Goal: Task Accomplishment & Management: Use online tool/utility

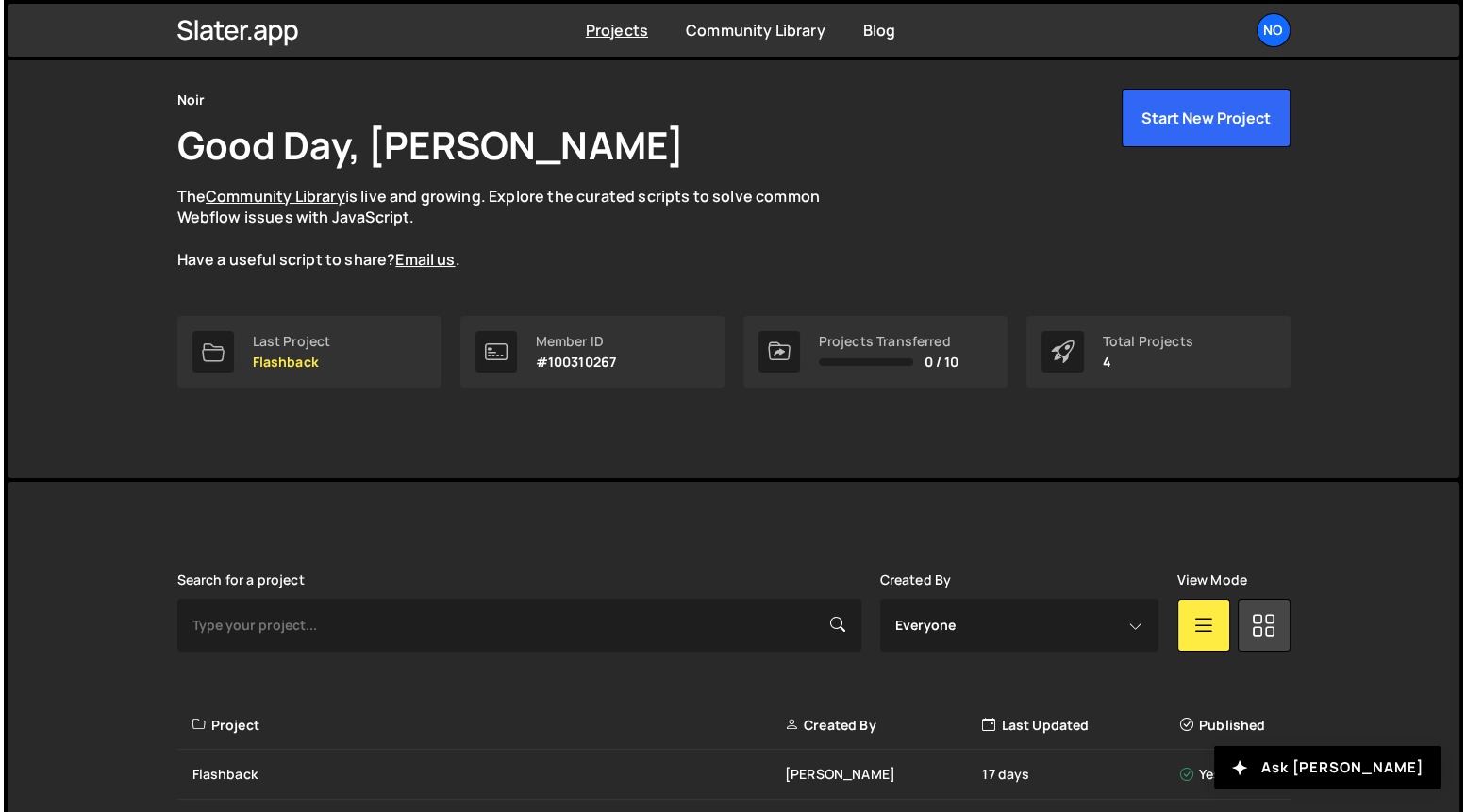
scroll to position [41, 0]
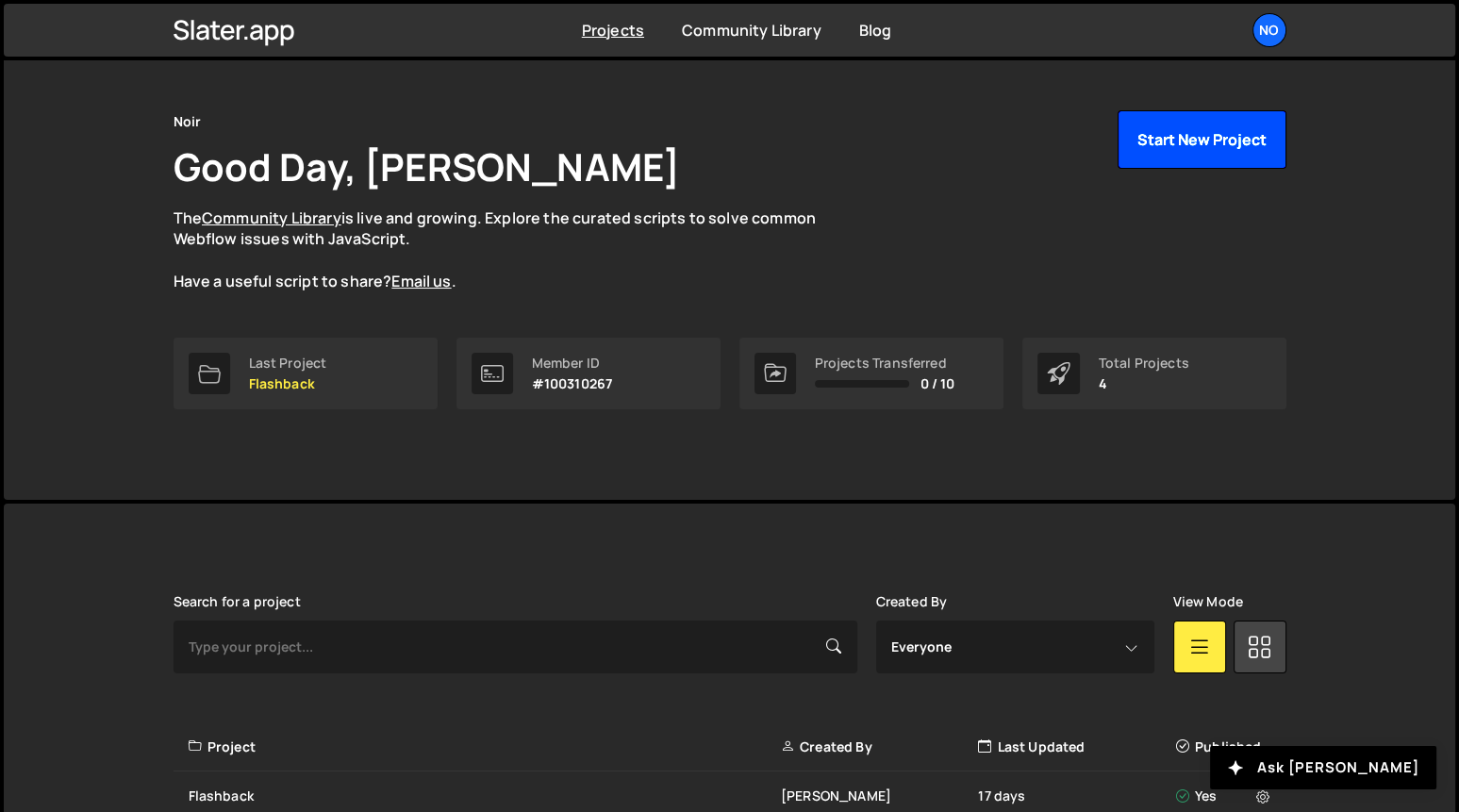
click at [1215, 141] on button "Start New Project" at bounding box center [1201, 139] width 168 height 58
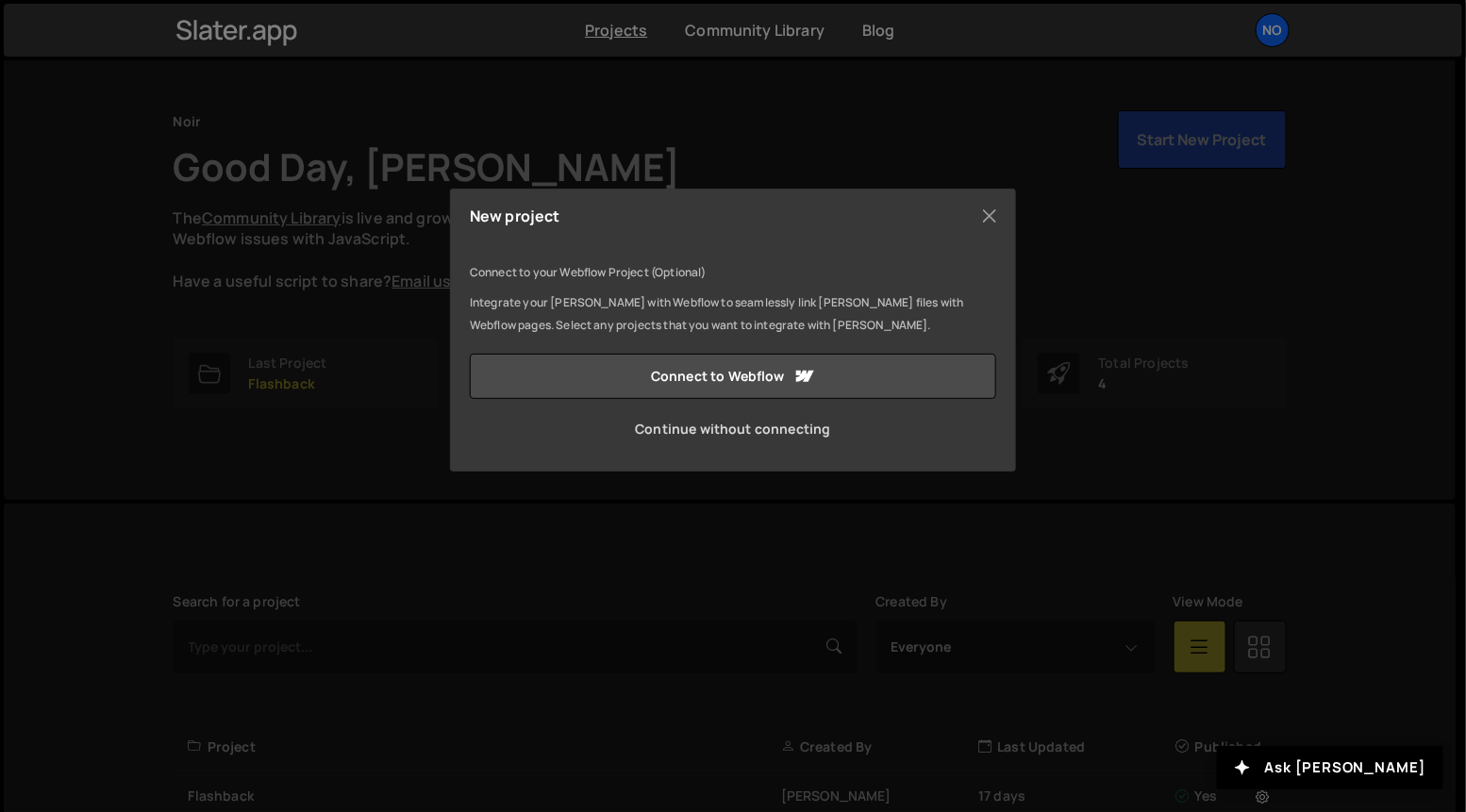
click at [756, 426] on link "Continue without connecting" at bounding box center [733, 429] width 527 height 45
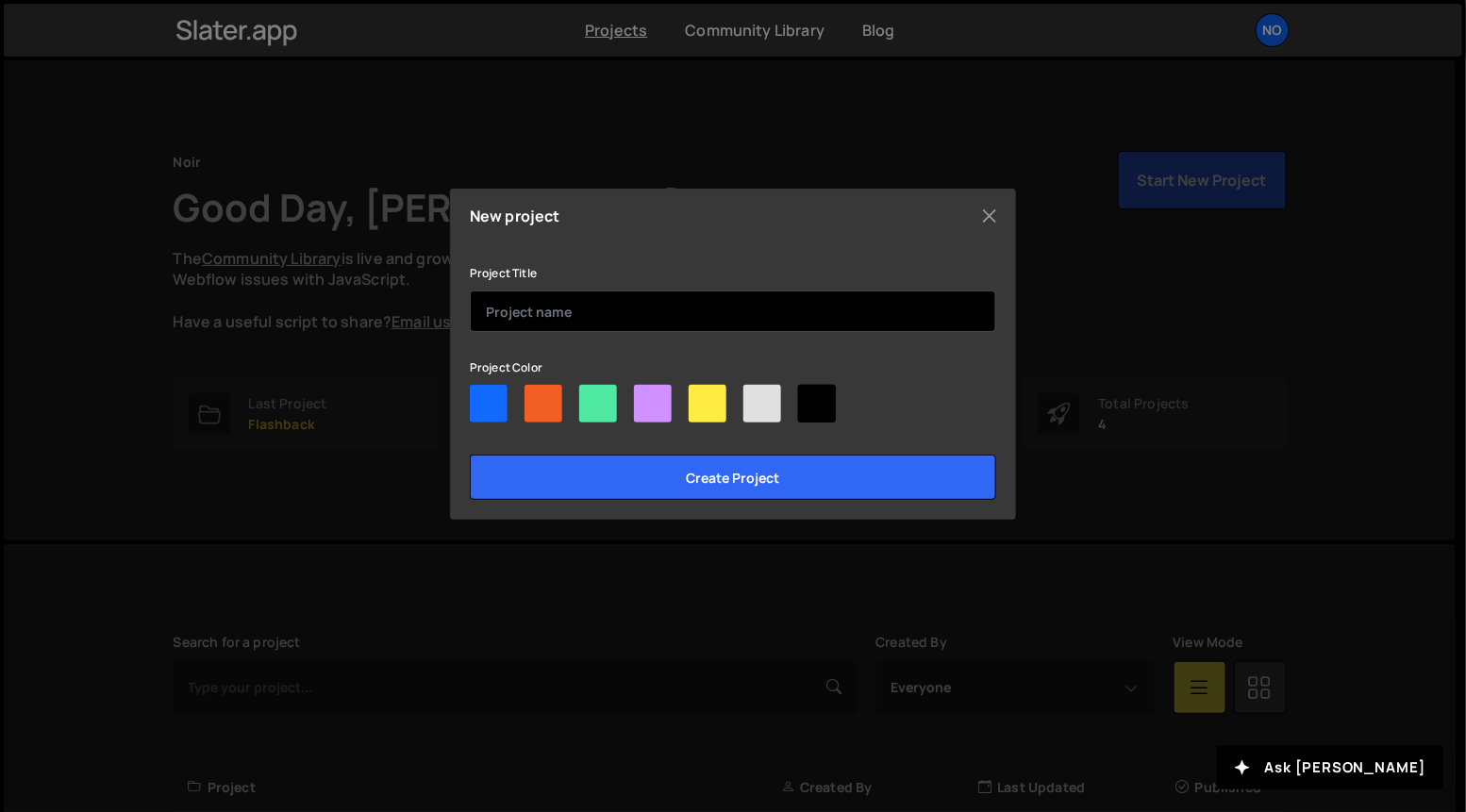
click at [544, 295] on input "text" at bounding box center [733, 311] width 527 height 42
type input "World Mobile HD1"
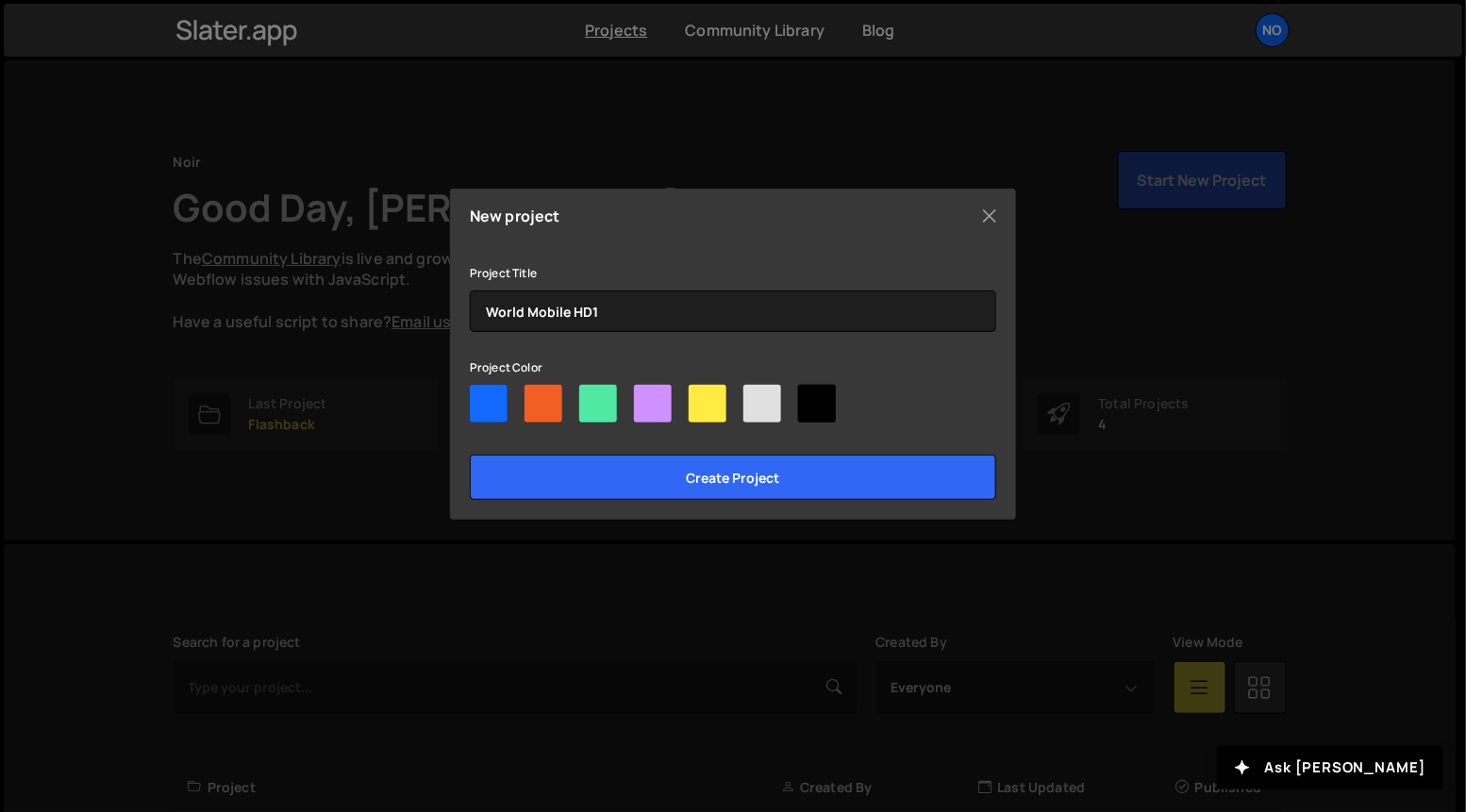
click at [706, 405] on div at bounding box center [707, 403] width 38 height 38
click at [701, 397] on input"] "radio" at bounding box center [694, 390] width 13 height 13
radio input"] "true"
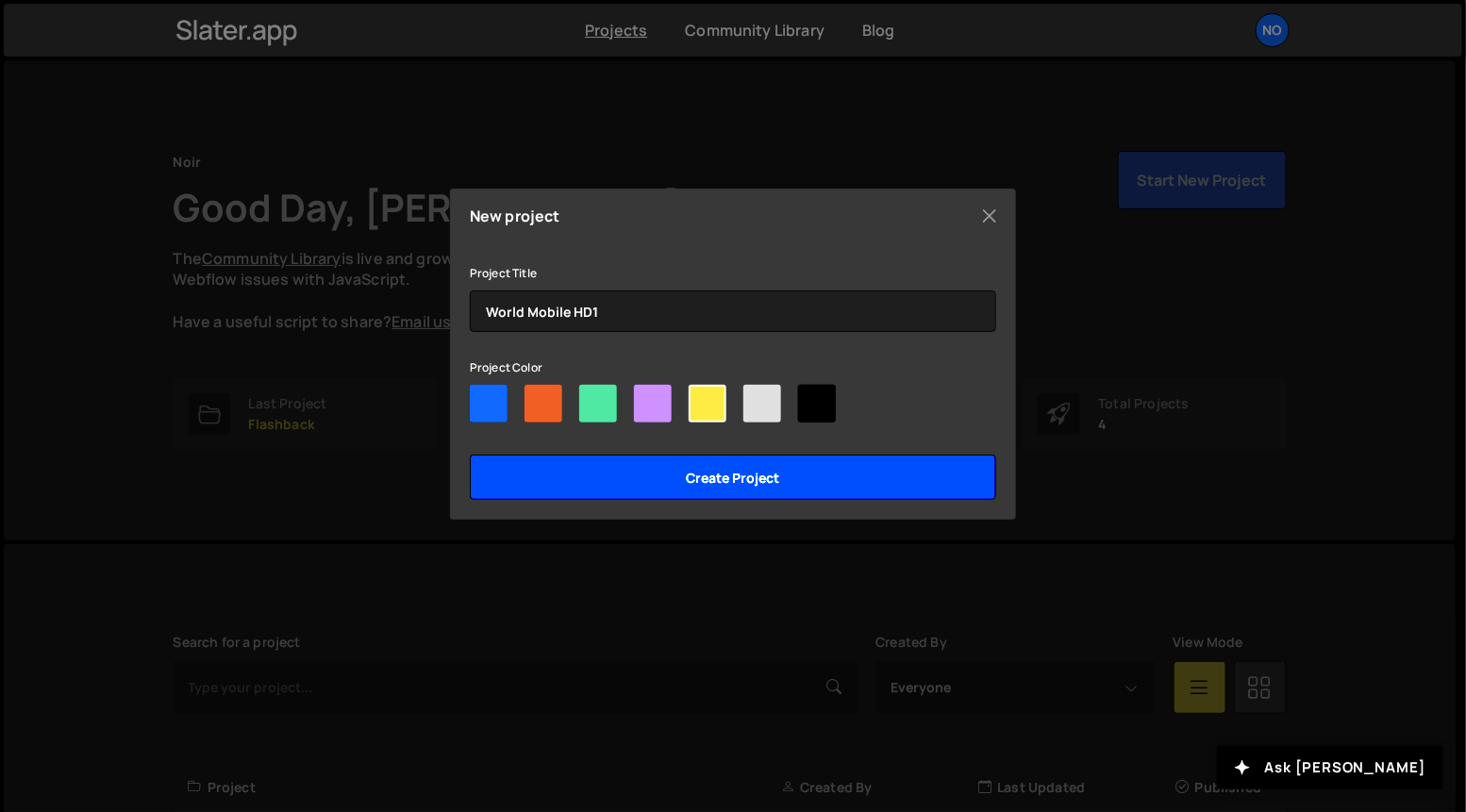
click at [730, 475] on input "Create project" at bounding box center [733, 476] width 527 height 45
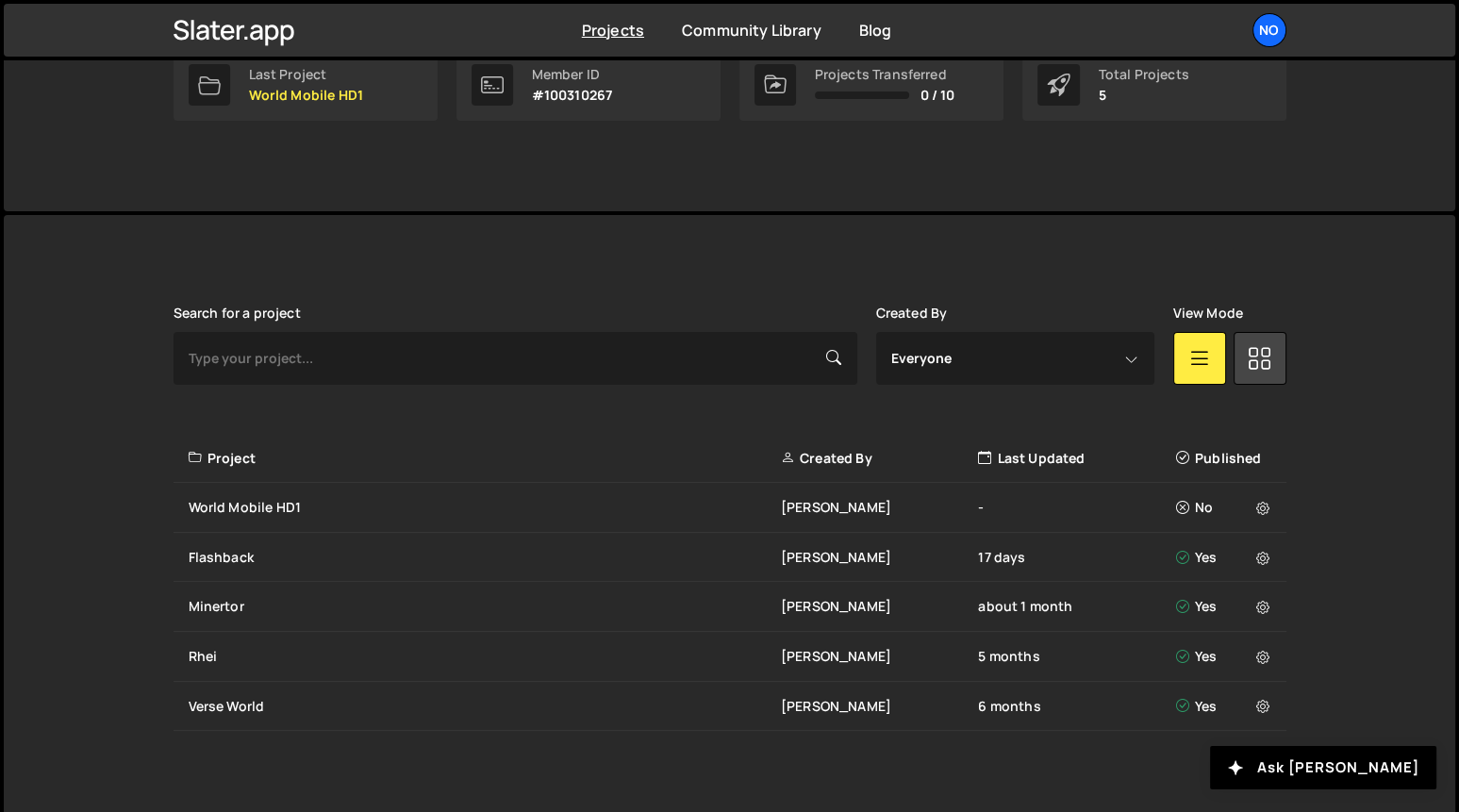
scroll to position [342, 0]
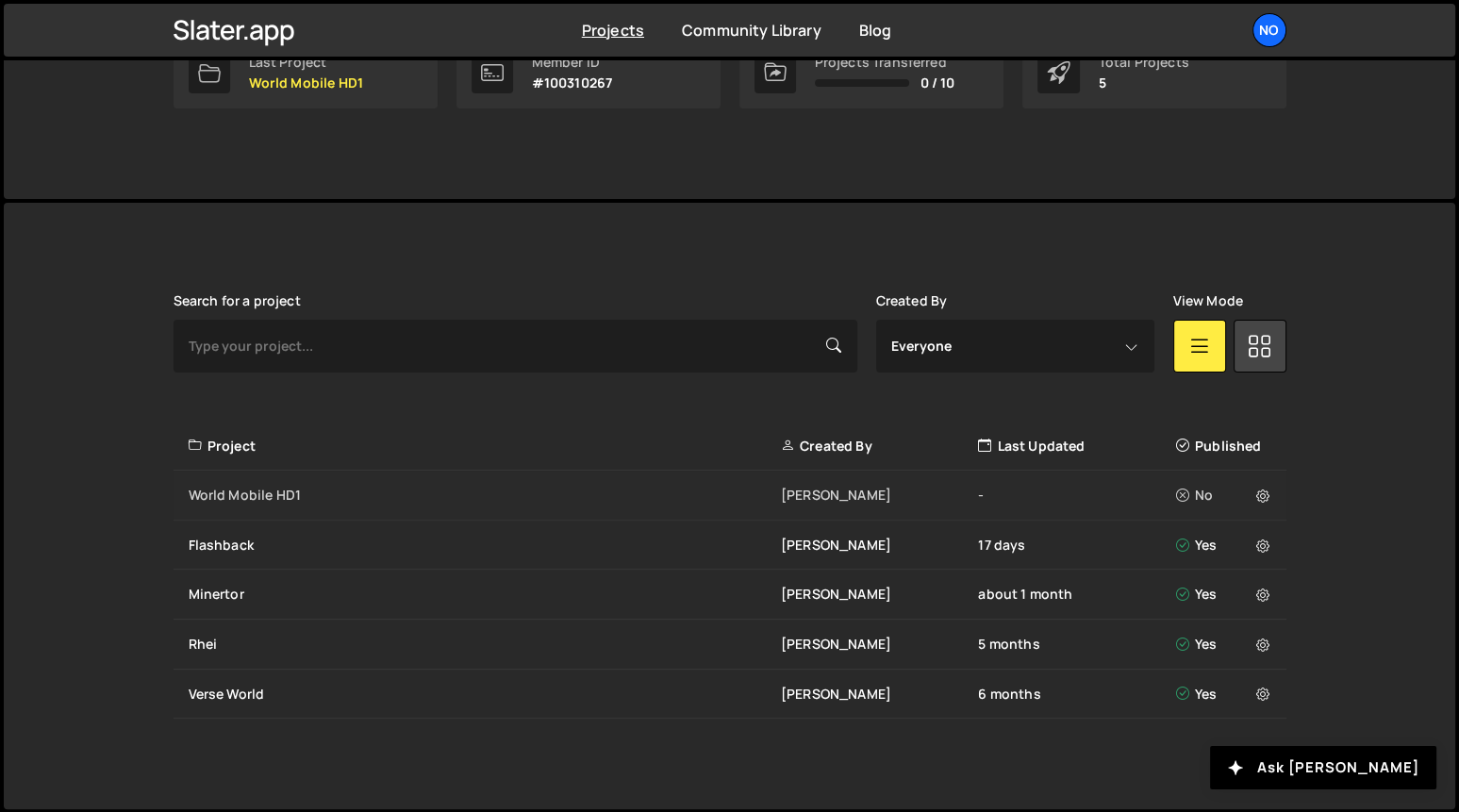
click at [271, 488] on div "World Mobile HD1" at bounding box center [485, 495] width 593 height 18
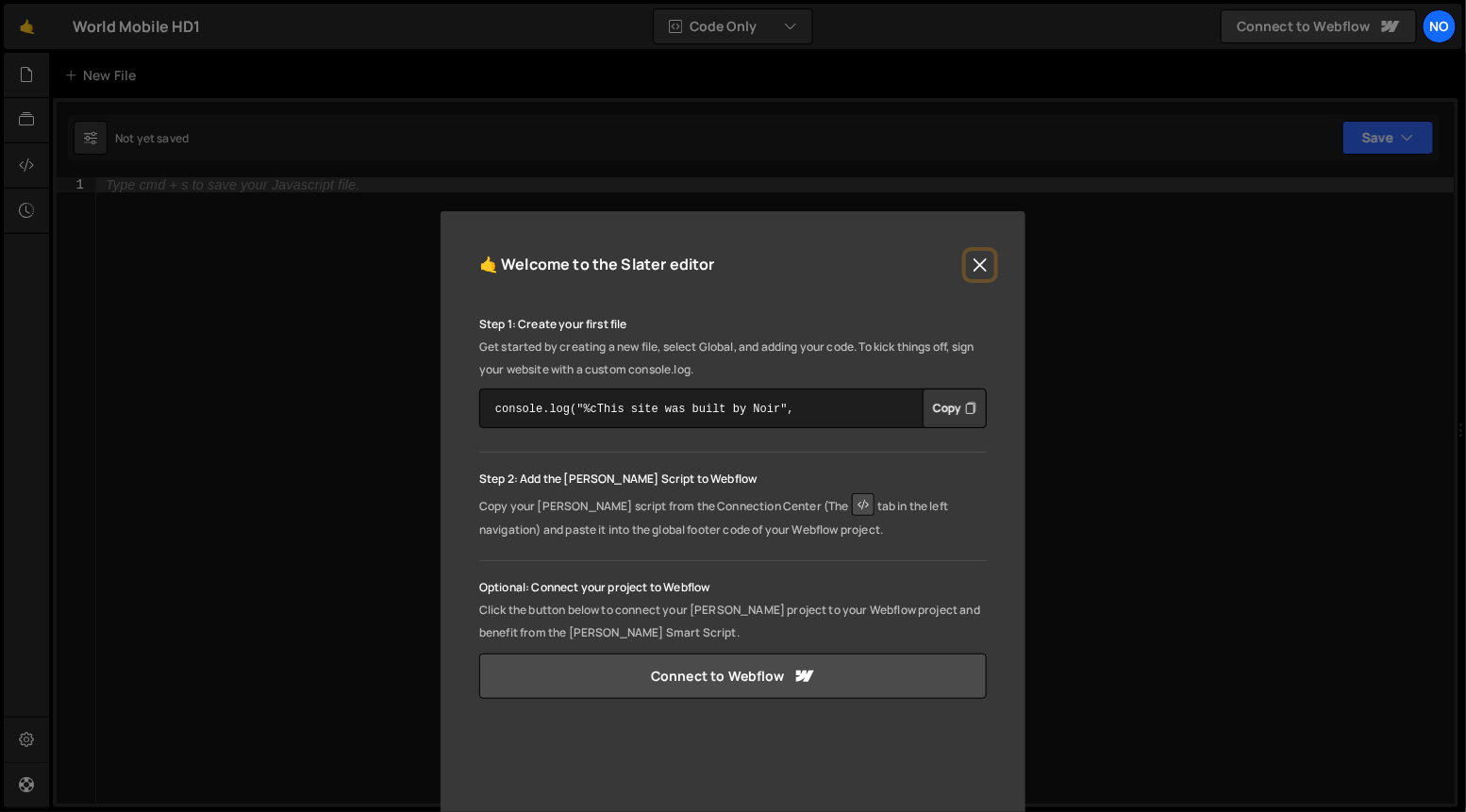
click at [981, 266] on button "Close" at bounding box center [979, 264] width 28 height 28
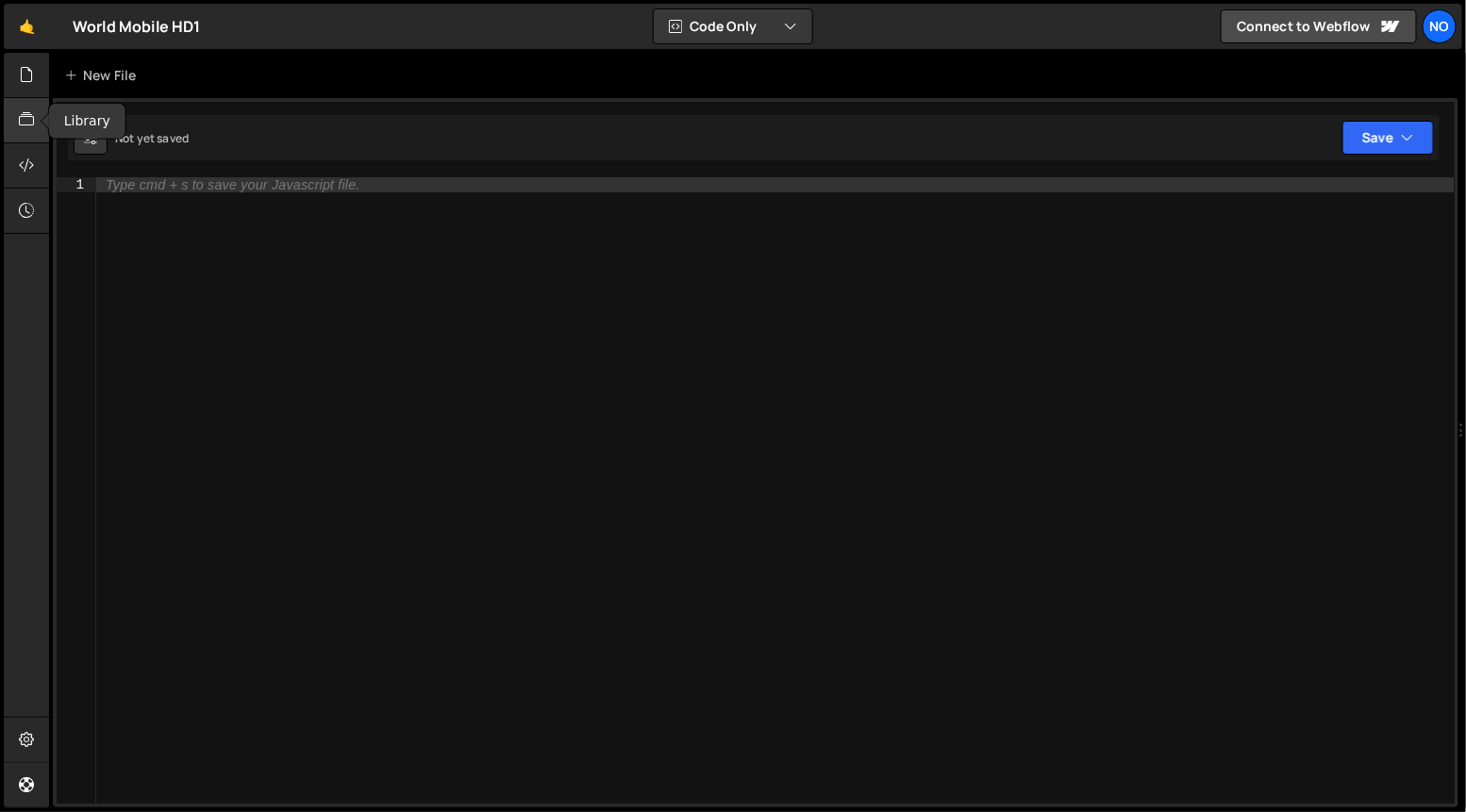
click at [33, 117] on icon at bounding box center [26, 119] width 15 height 20
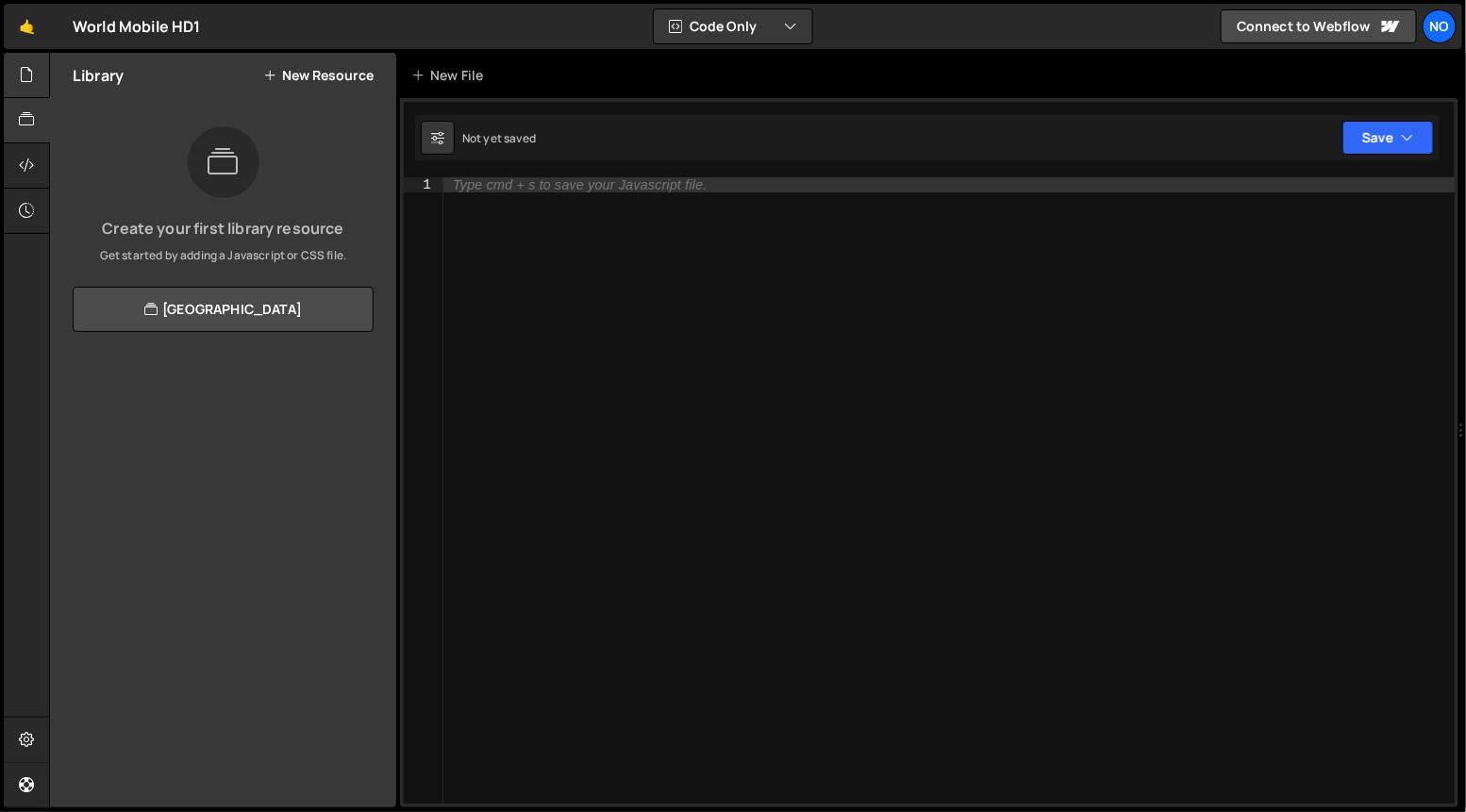
click at [15, 64] on div at bounding box center [27, 75] width 46 height 45
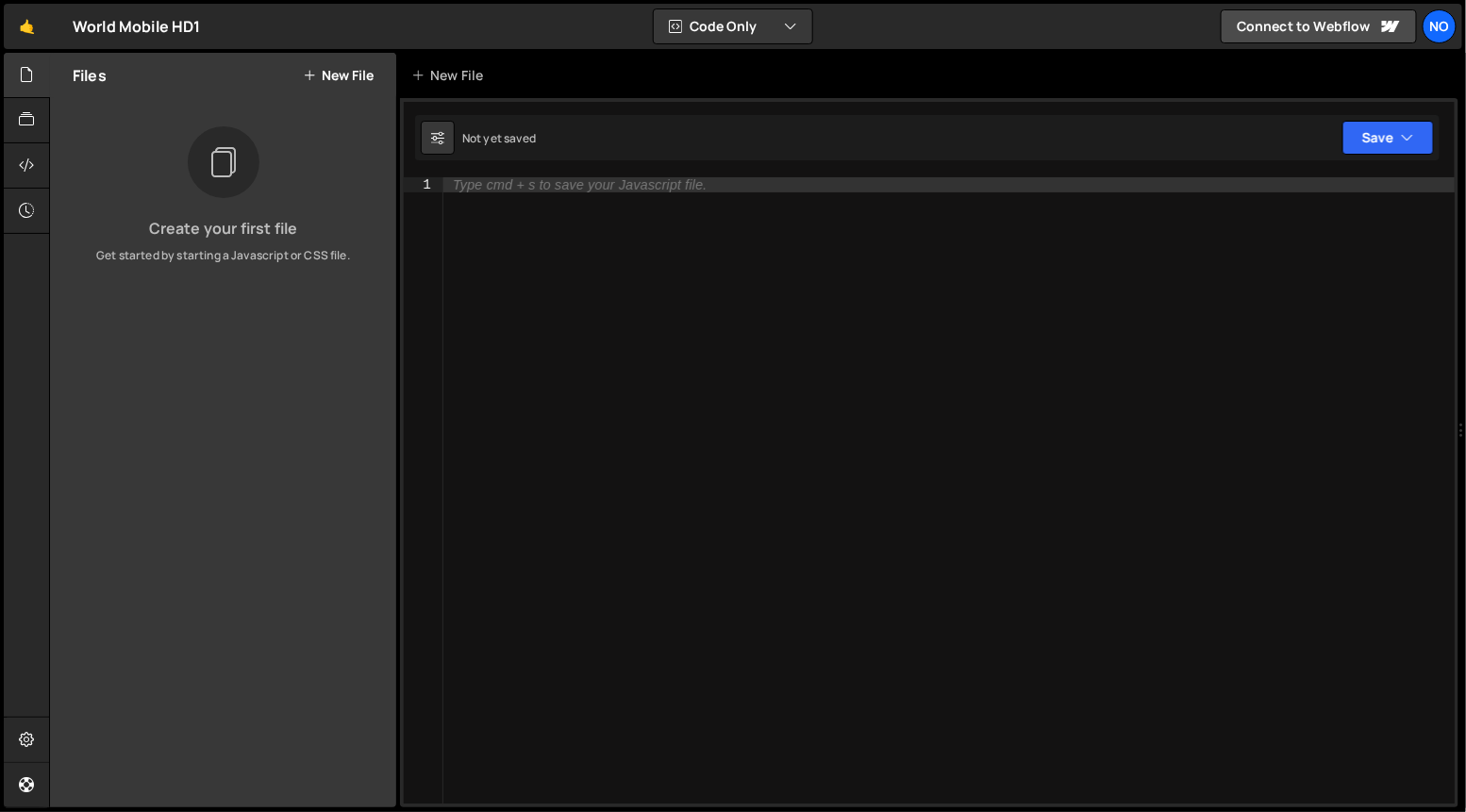
click at [354, 73] on button "New File" at bounding box center [338, 75] width 71 height 15
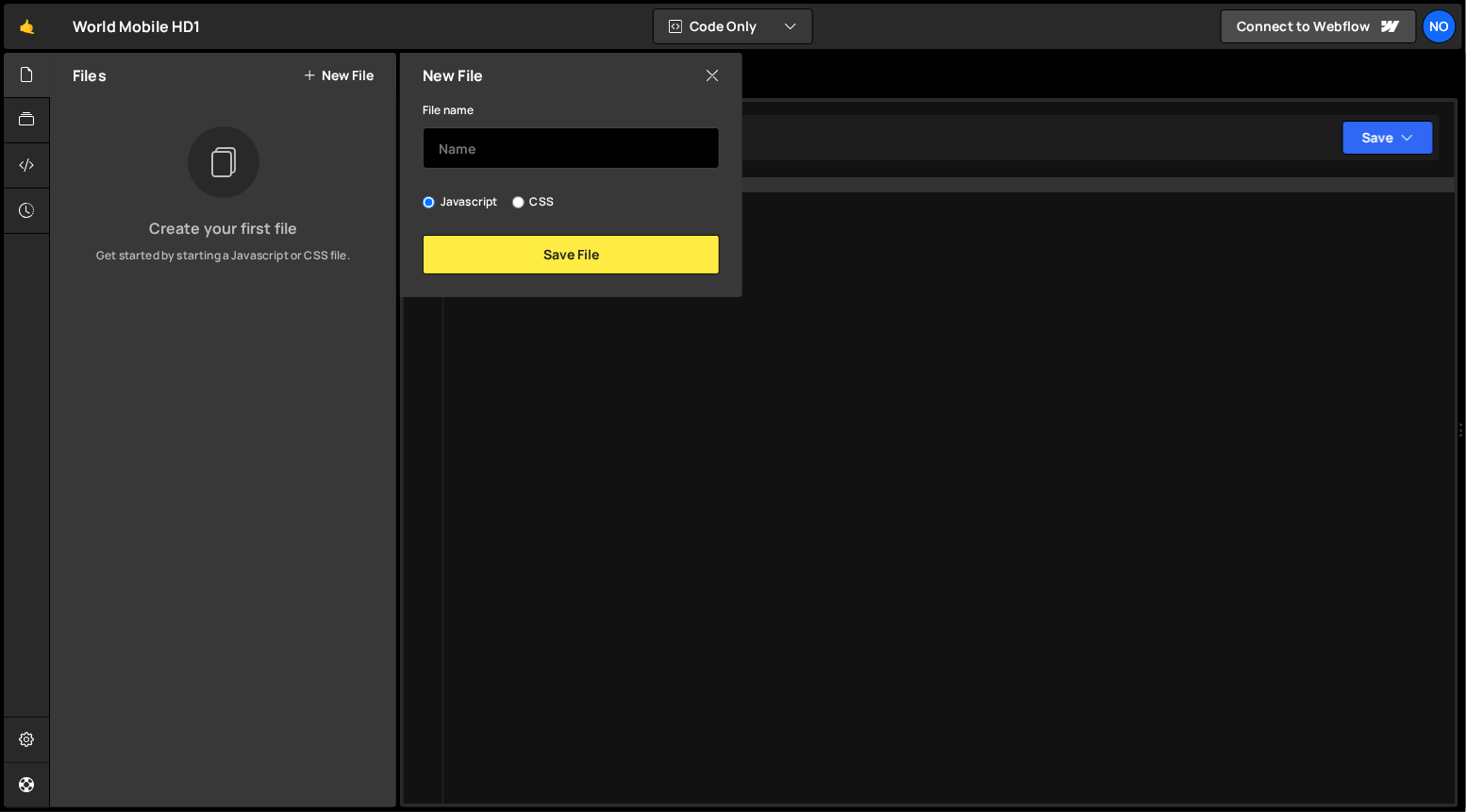
click at [521, 154] on input "text" at bounding box center [570, 147] width 297 height 42
type input "script"
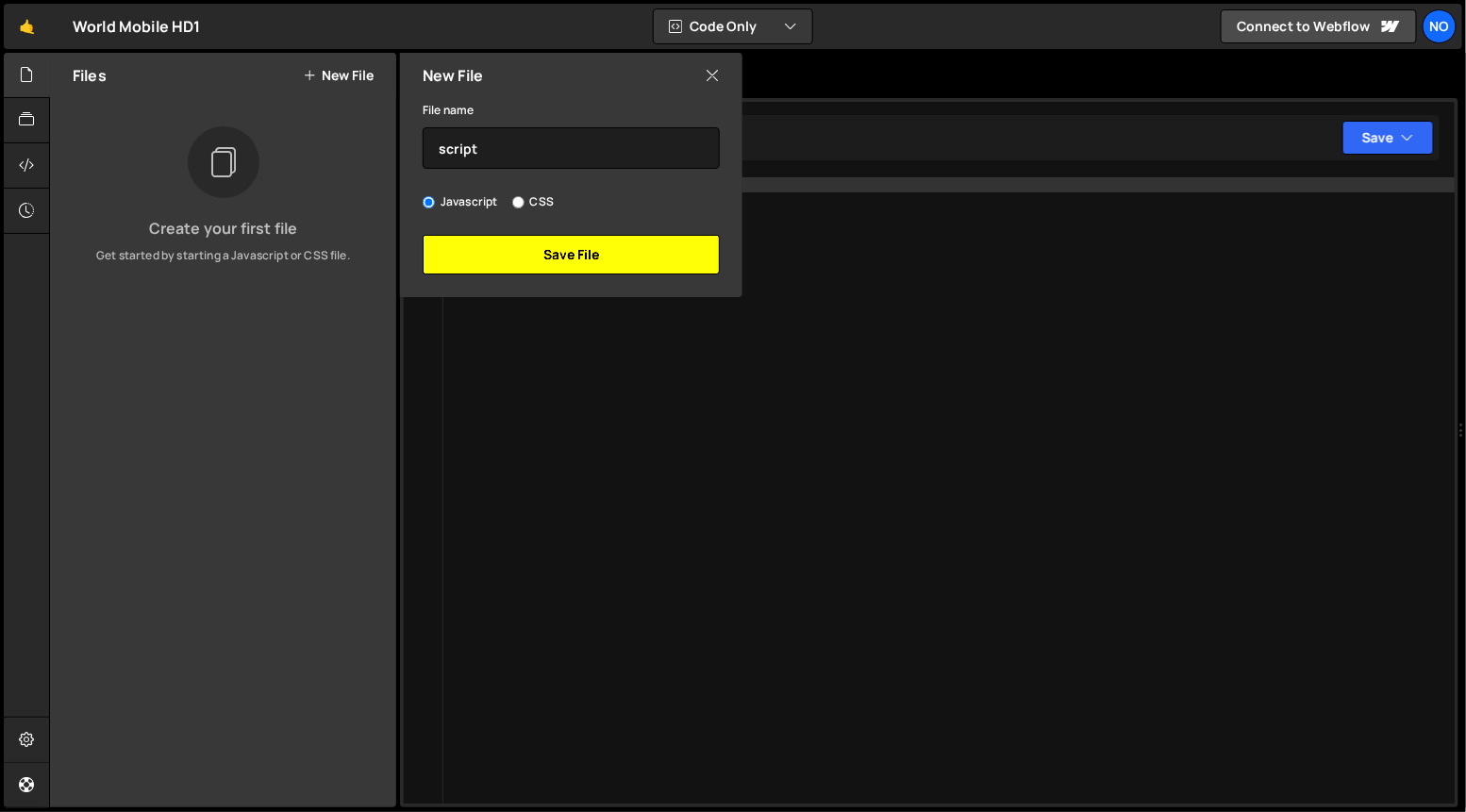
click at [512, 261] on button "Save File" at bounding box center [570, 255] width 297 height 40
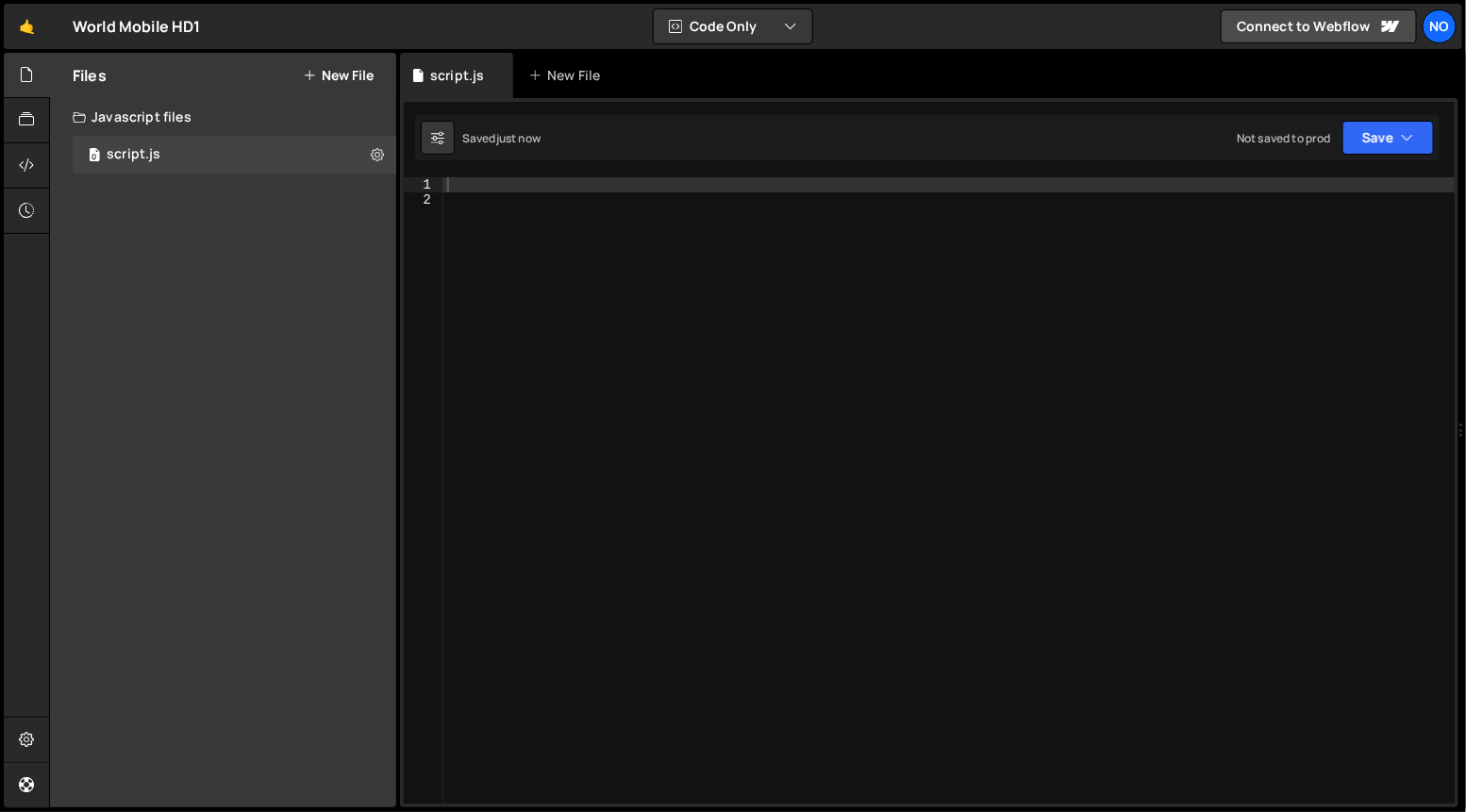
click at [507, 189] on div at bounding box center [949, 506] width 1012 height 658
type textarea "console.log('Hello');"
click at [379, 156] on icon at bounding box center [378, 154] width 14 height 18
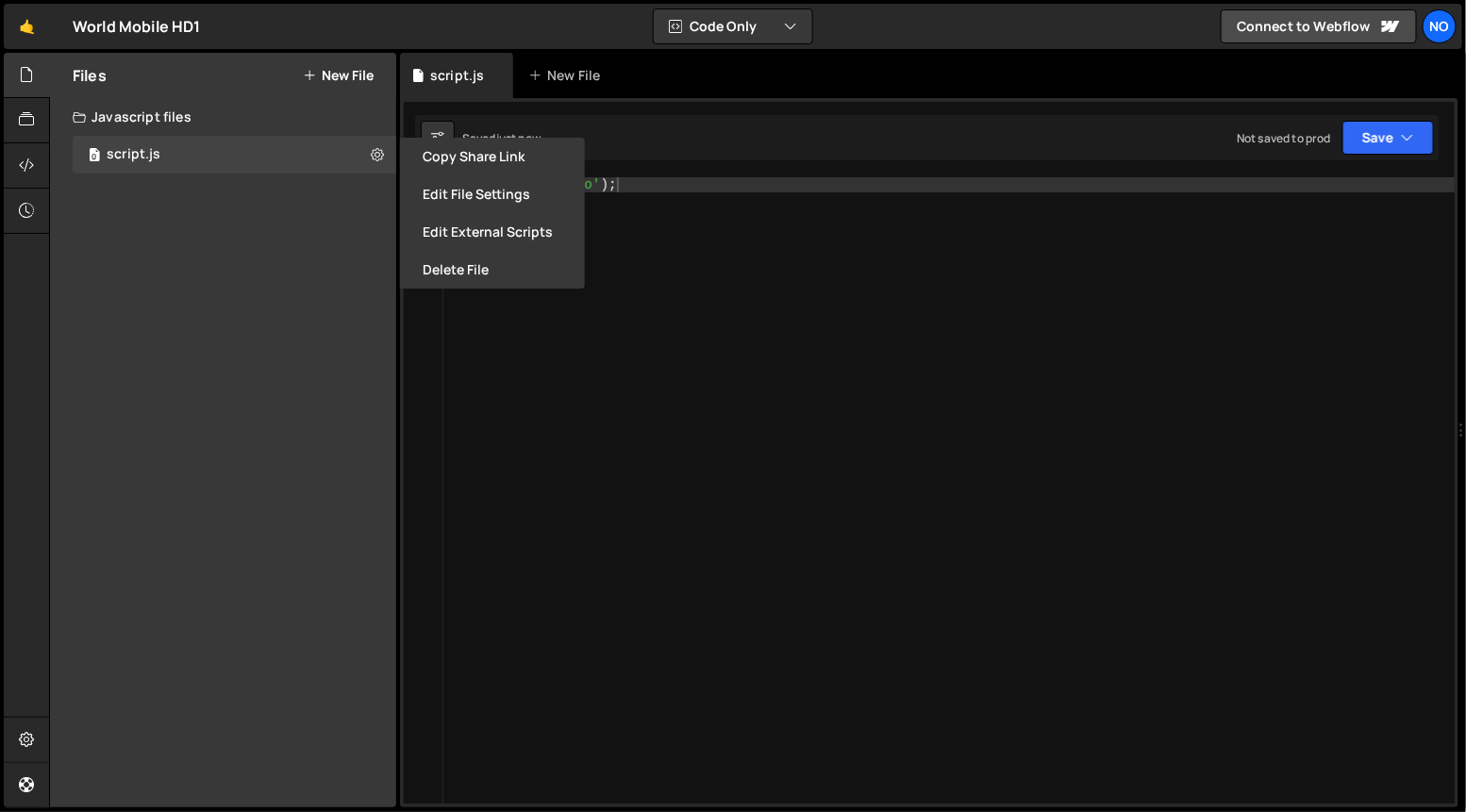
drag, startPoint x: 296, startPoint y: 243, endPoint x: 154, endPoint y: 206, distance: 146.7
click at [287, 243] on div "Files New File Create your first file Get started by starting a Javascript or C…" at bounding box center [223, 430] width 346 height 754
click at [23, 72] on icon at bounding box center [26, 74] width 15 height 20
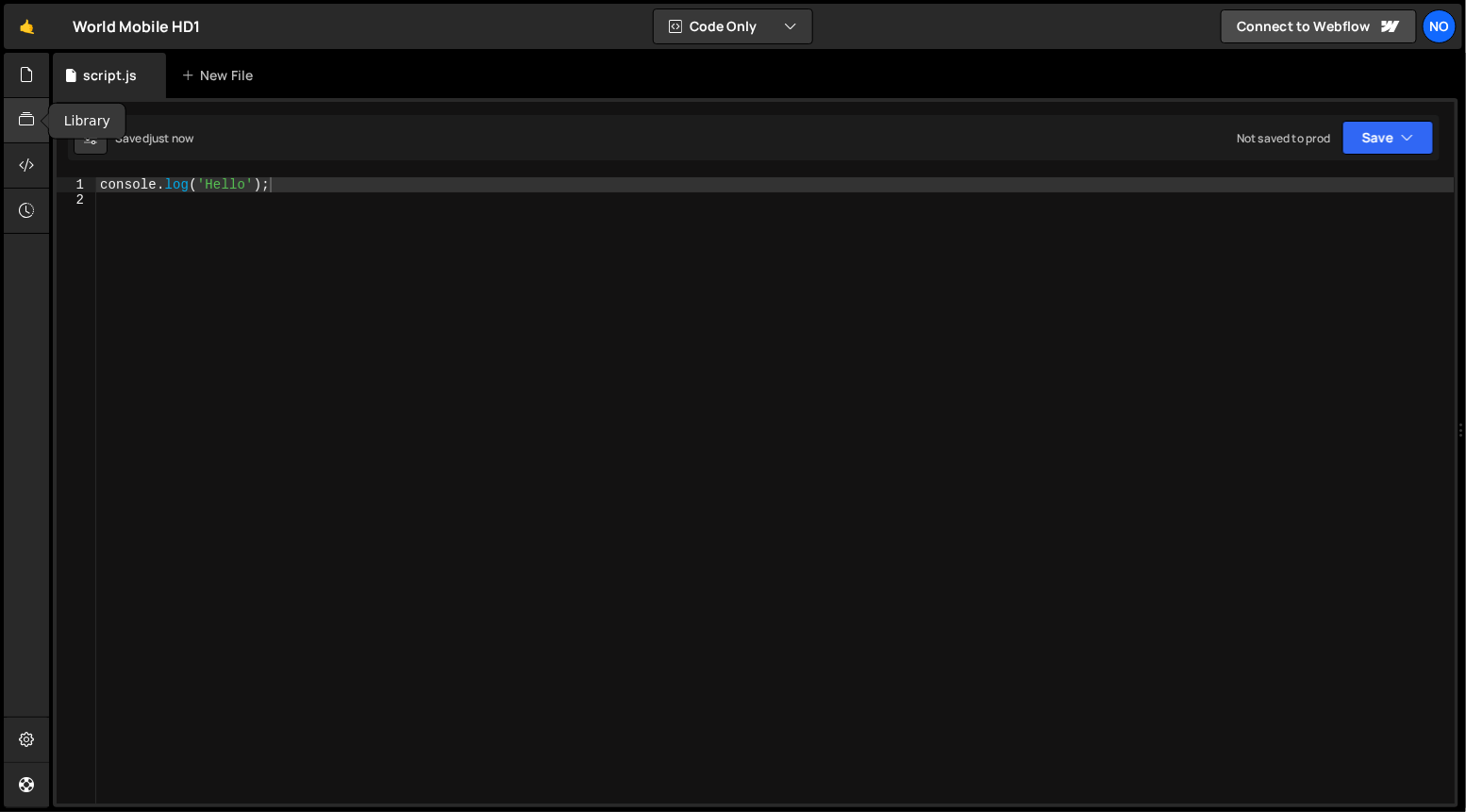
click at [31, 105] on div at bounding box center [27, 120] width 46 height 45
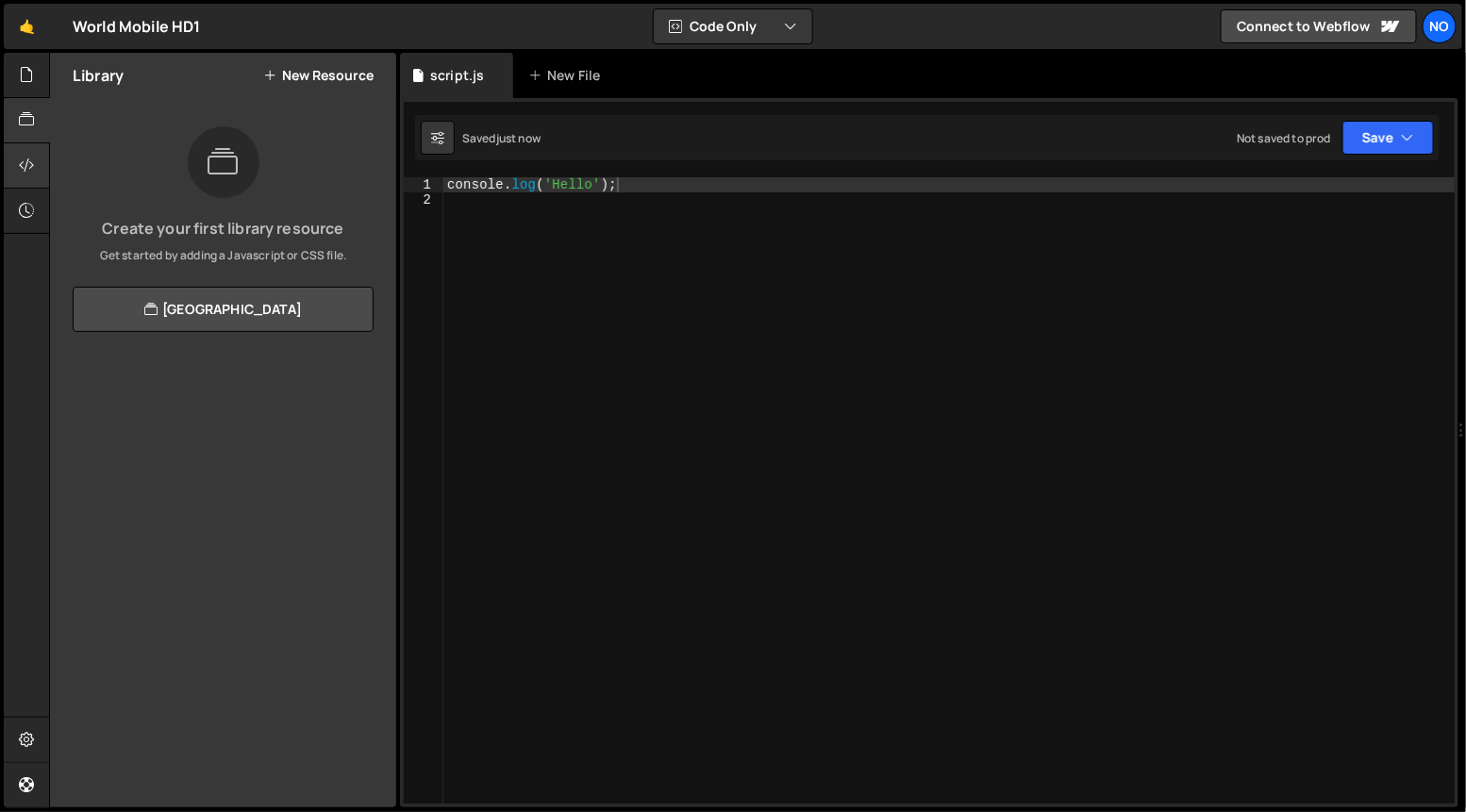
click at [41, 167] on div "Connections" at bounding box center [26, 143] width 46 height 181
click at [25, 167] on icon at bounding box center [26, 165] width 15 height 20
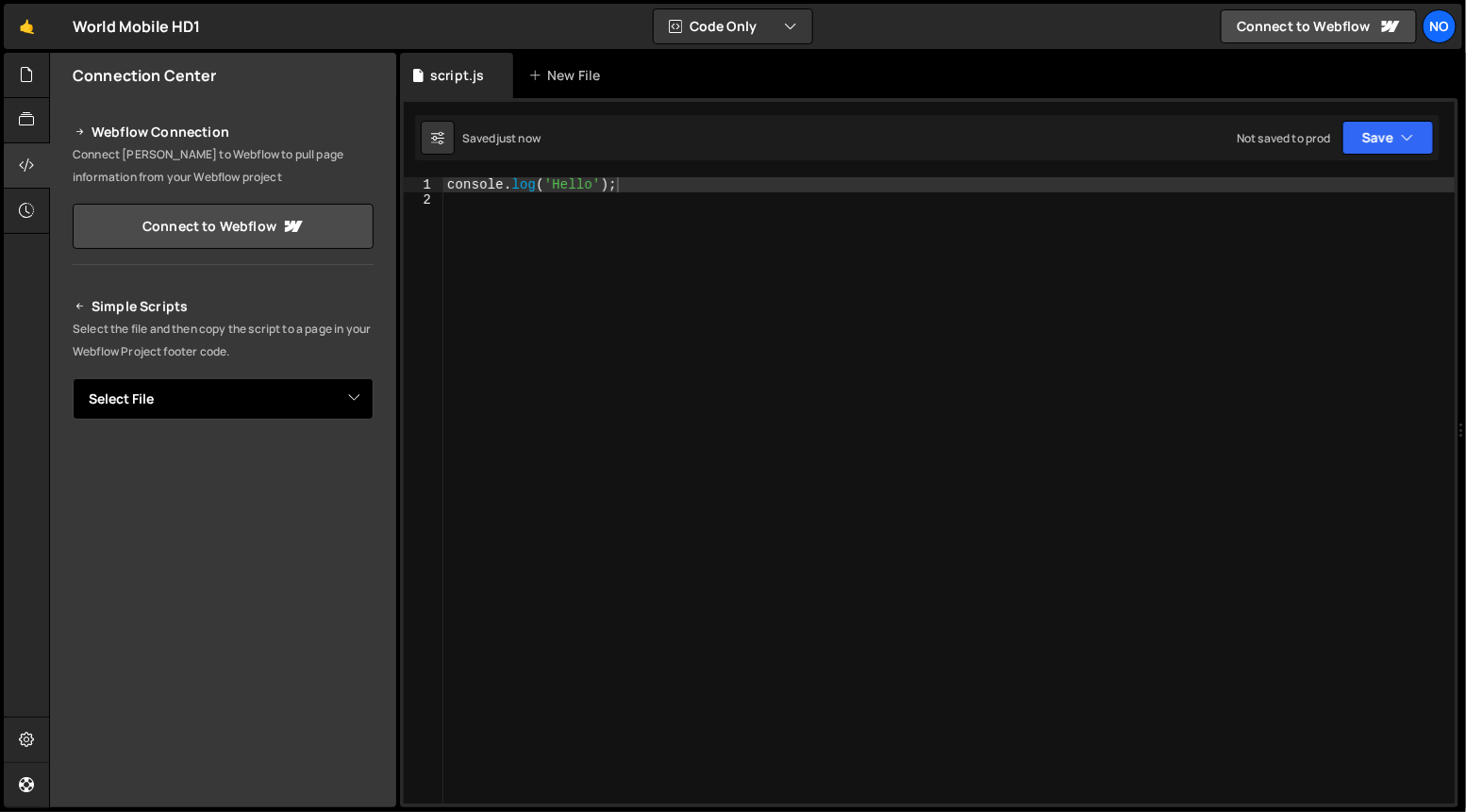
click at [223, 403] on select "Select File script.js" at bounding box center [223, 399] width 301 height 42
select select "46407"
click at [73, 378] on select "Select File script.js" at bounding box center [223, 399] width 301 height 42
click at [366, 464] on div "Simple Scripts Select the file and then copy the script to a page in your Webfl…" at bounding box center [223, 571] width 346 height 599
click at [354, 465] on button "Button group with nested dropdown" at bounding box center [359, 463] width 26 height 40
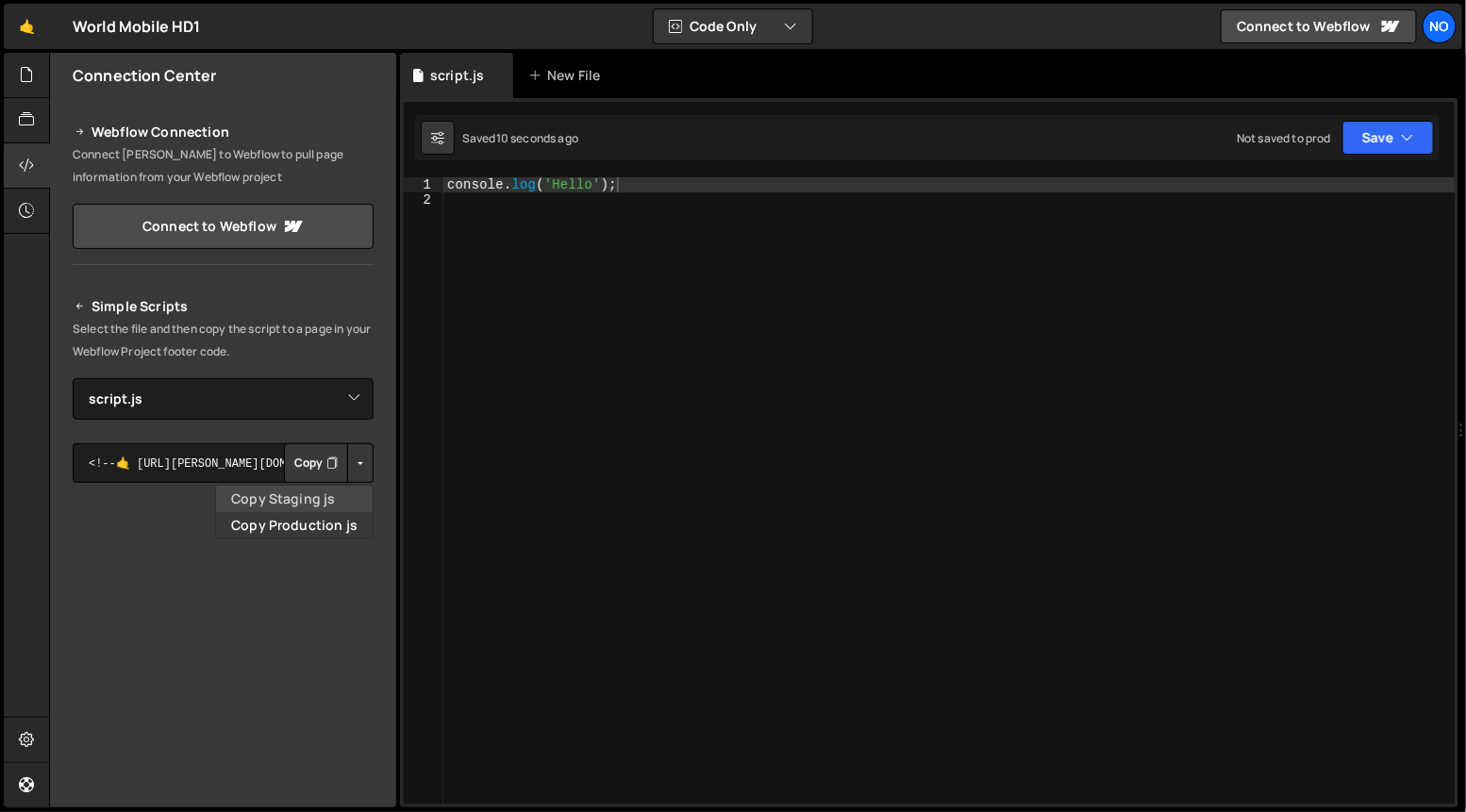
click at [326, 505] on link "Copy Staging js" at bounding box center [294, 498] width 157 height 26
click at [24, 32] on link "🤙" at bounding box center [27, 26] width 46 height 45
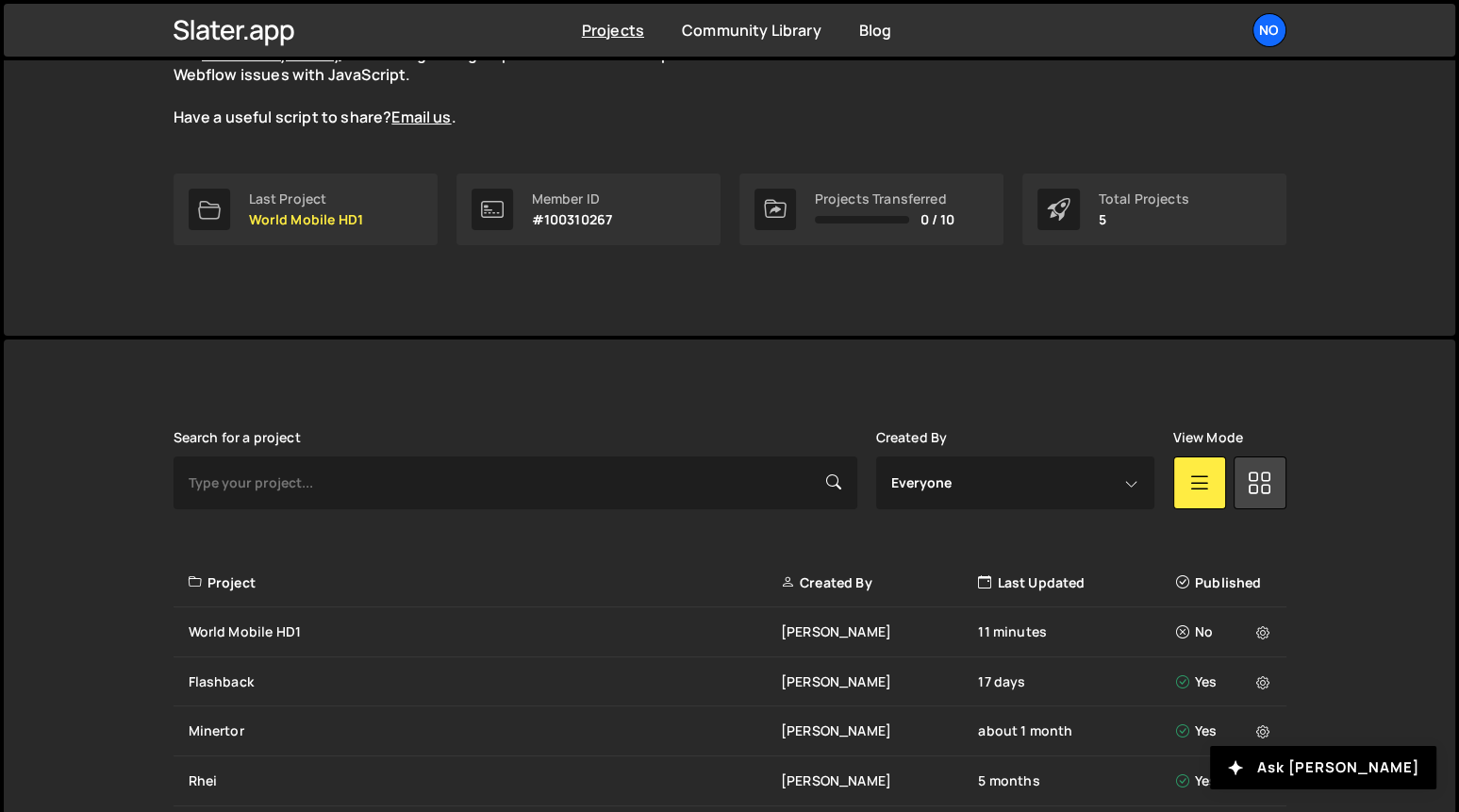
scroll to position [342, 0]
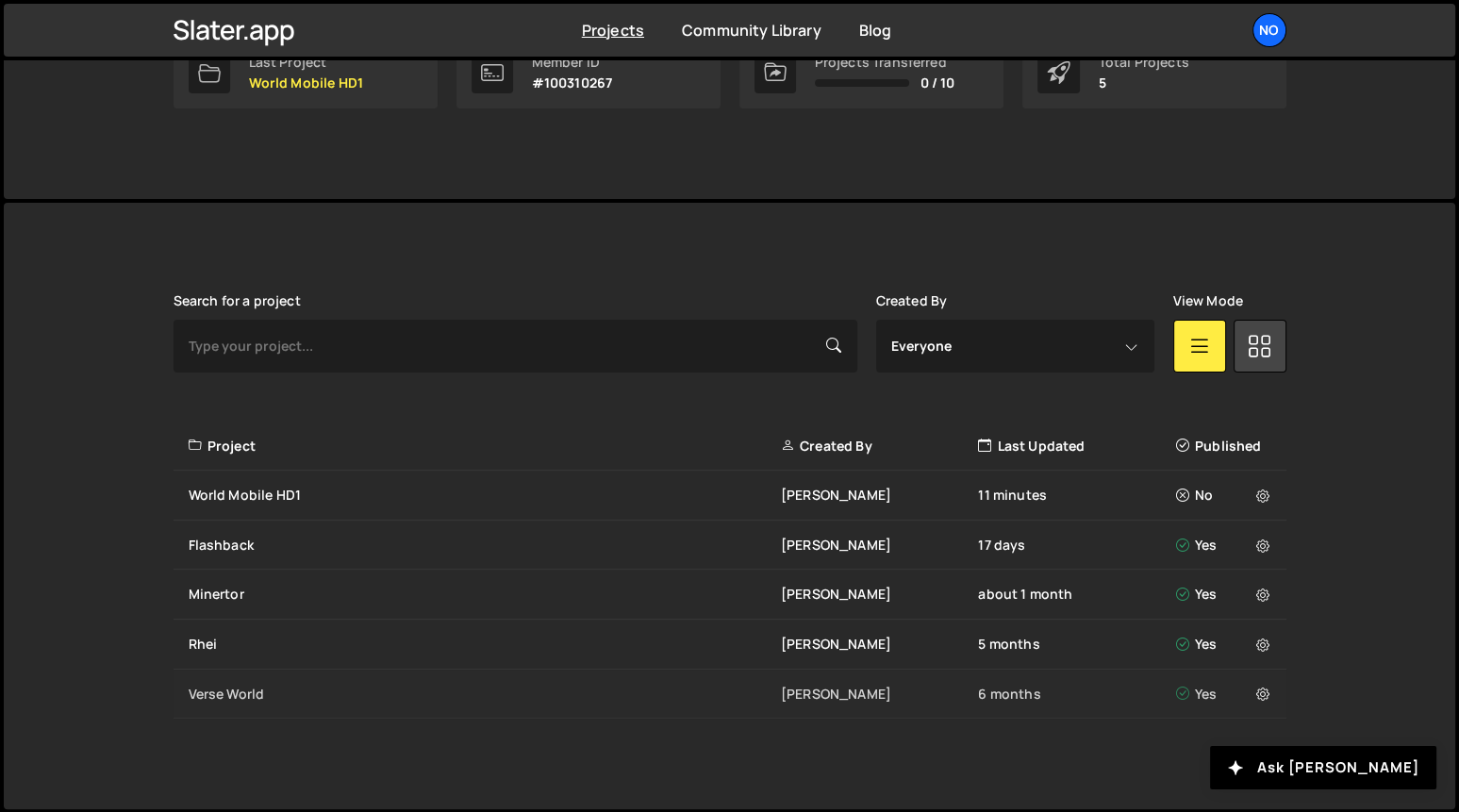
click at [420, 687] on div "Verse World" at bounding box center [485, 693] width 593 height 18
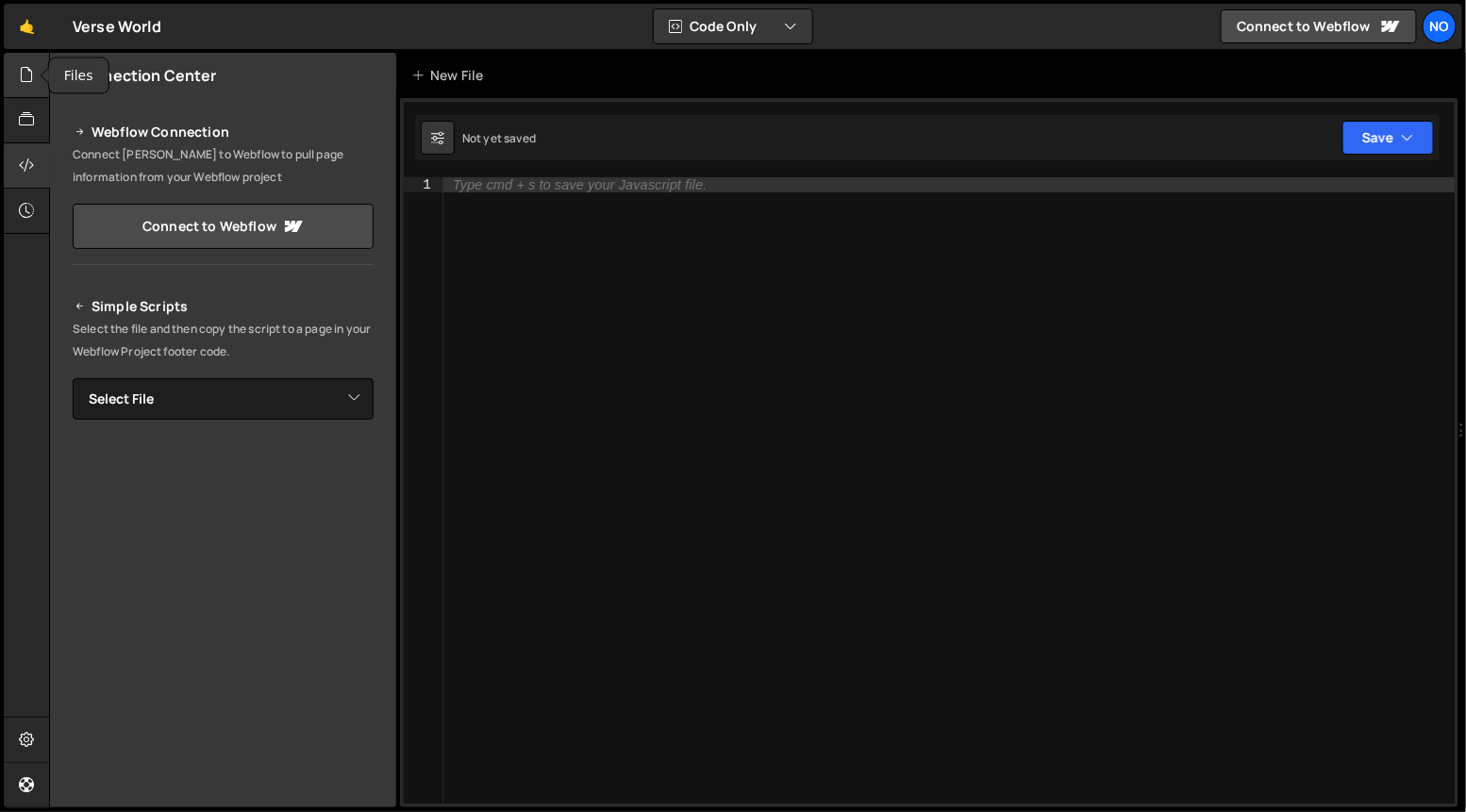
click at [23, 85] on div at bounding box center [27, 75] width 46 height 45
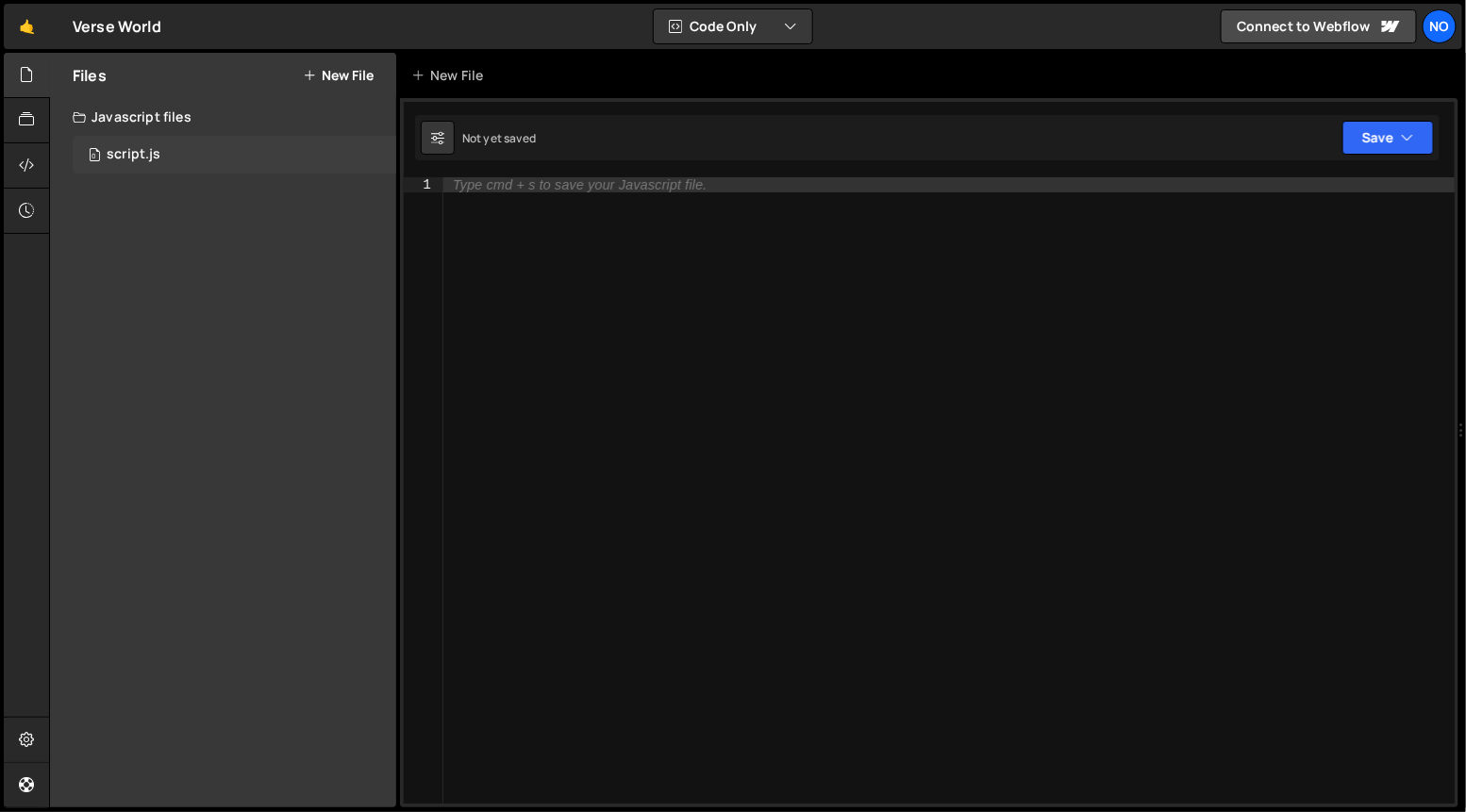
click at [145, 155] on div "script.js" at bounding box center [134, 155] width 54 height 17
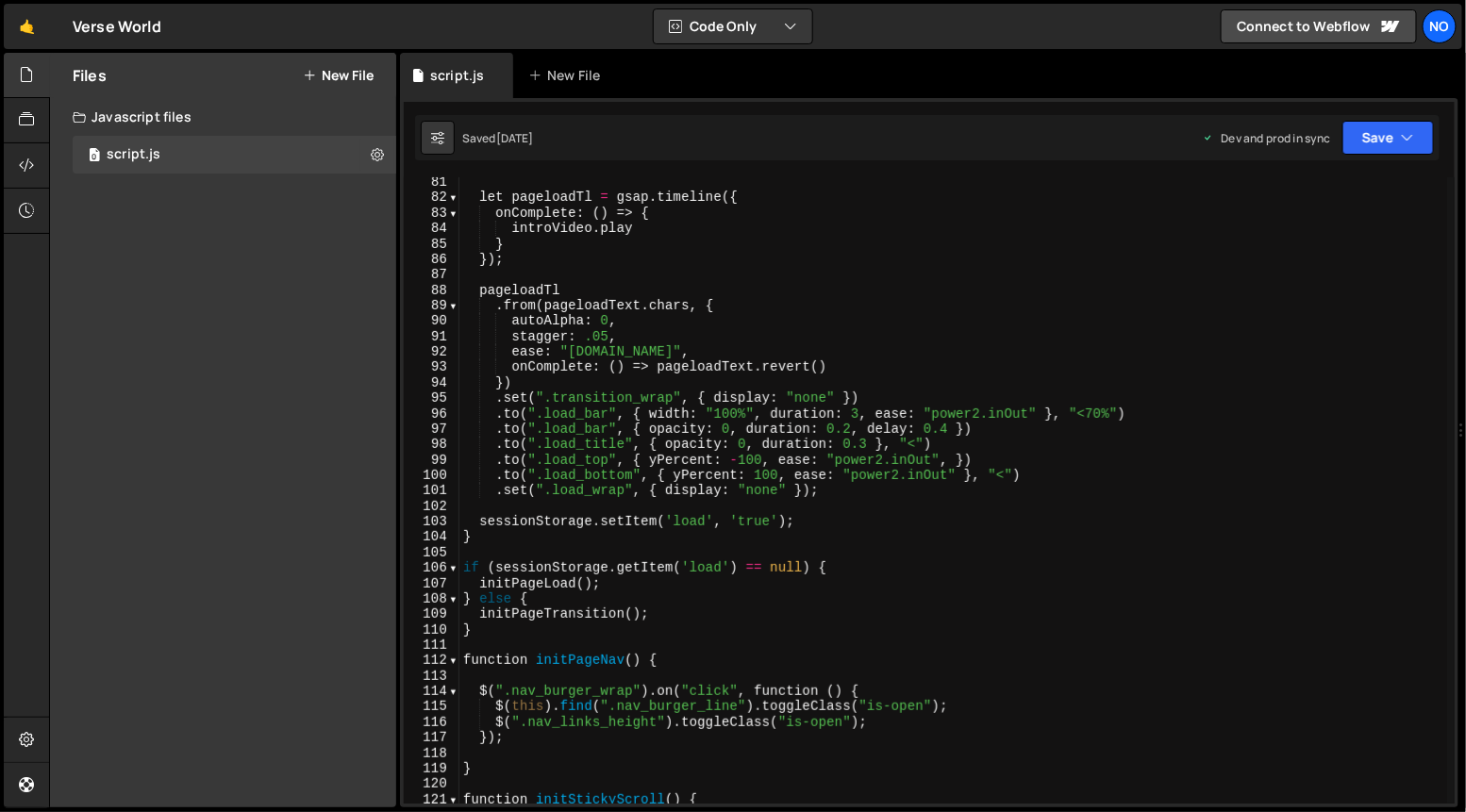
scroll to position [1236, 0]
click at [481, 526] on div "let pageloadTl = gsap . timeline ({ onComplete : ( ) => { introVideo . play } }…" at bounding box center [953, 503] width 989 height 658
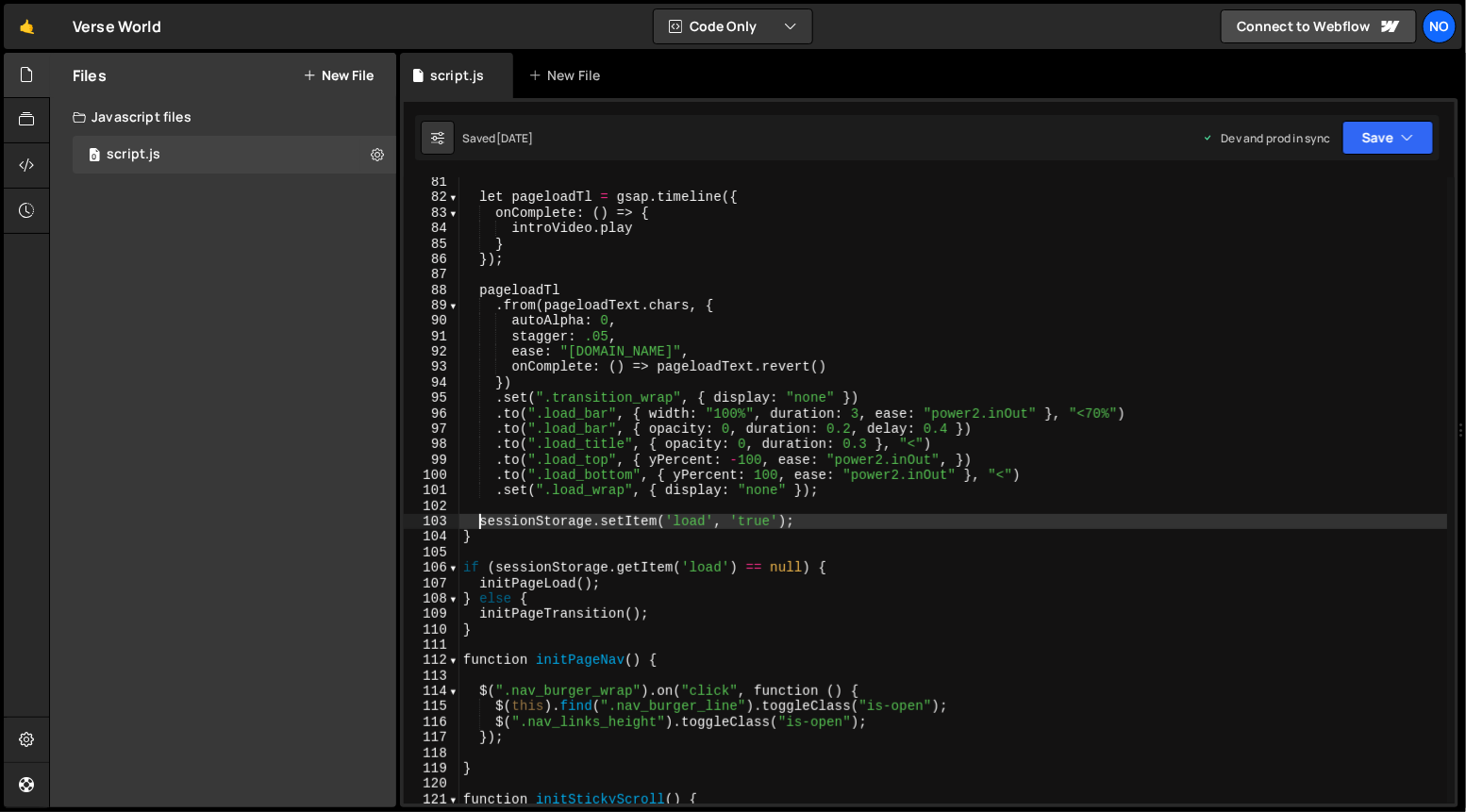
click at [795, 522] on div "let pageloadTl = gsap . timeline ({ onComplete : ( ) => { introVideo . play } }…" at bounding box center [953, 503] width 989 height 658
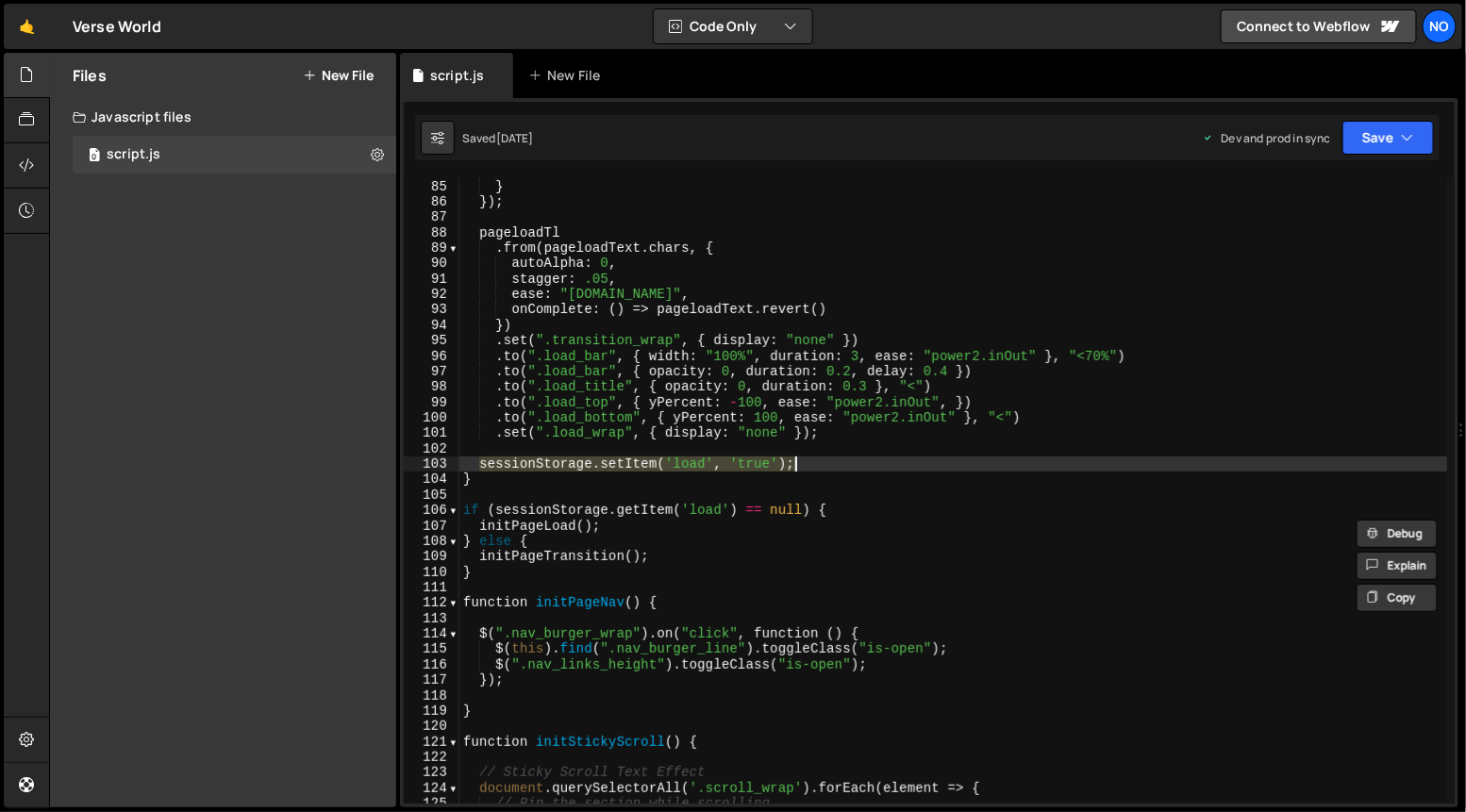
scroll to position [1298, 0]
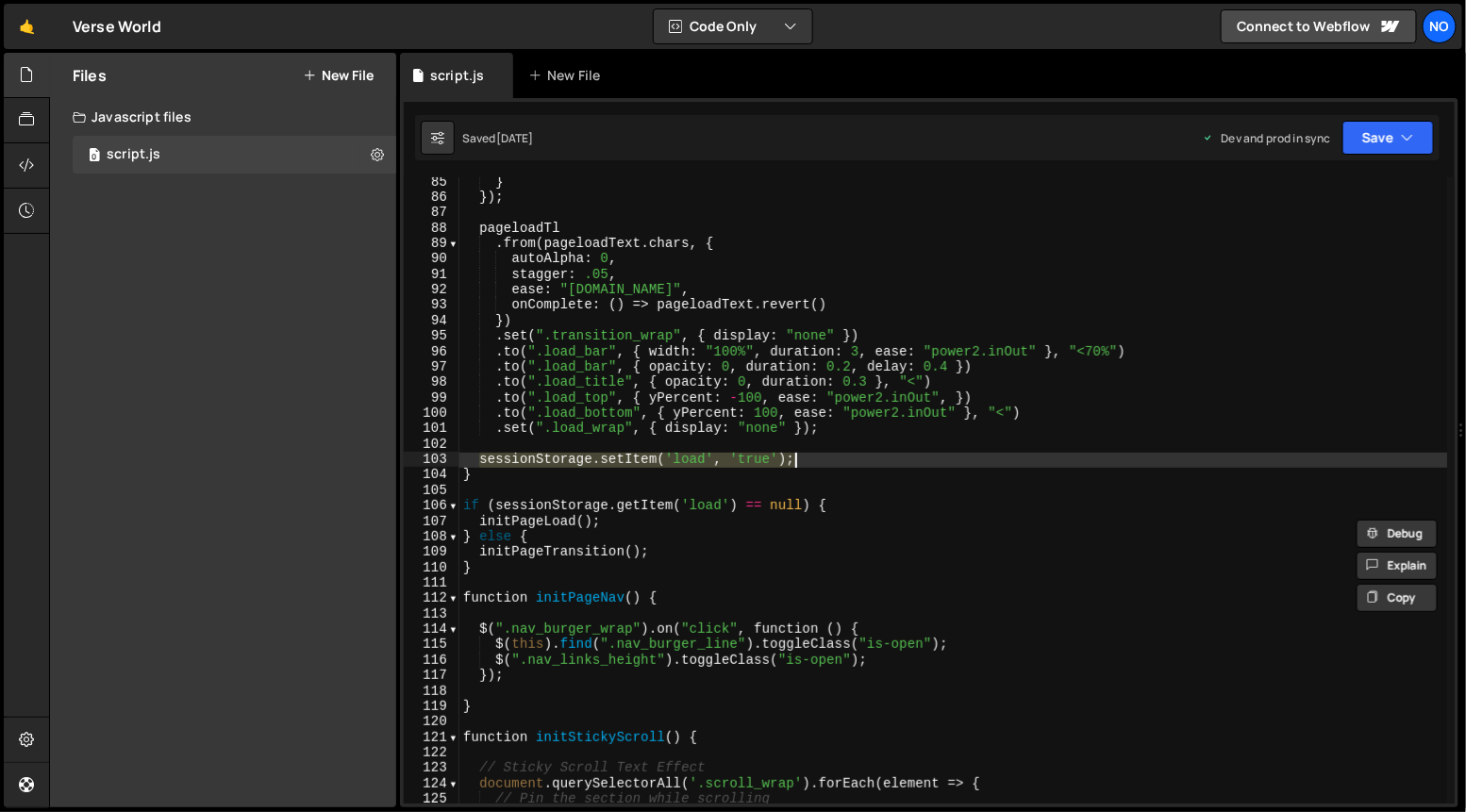
click at [519, 566] on div "} }) ; pageloadTl . from ( pageloadText . chars , { autoAlpha : 0 , stagger : .…" at bounding box center [953, 503] width 989 height 658
type textarea "}"
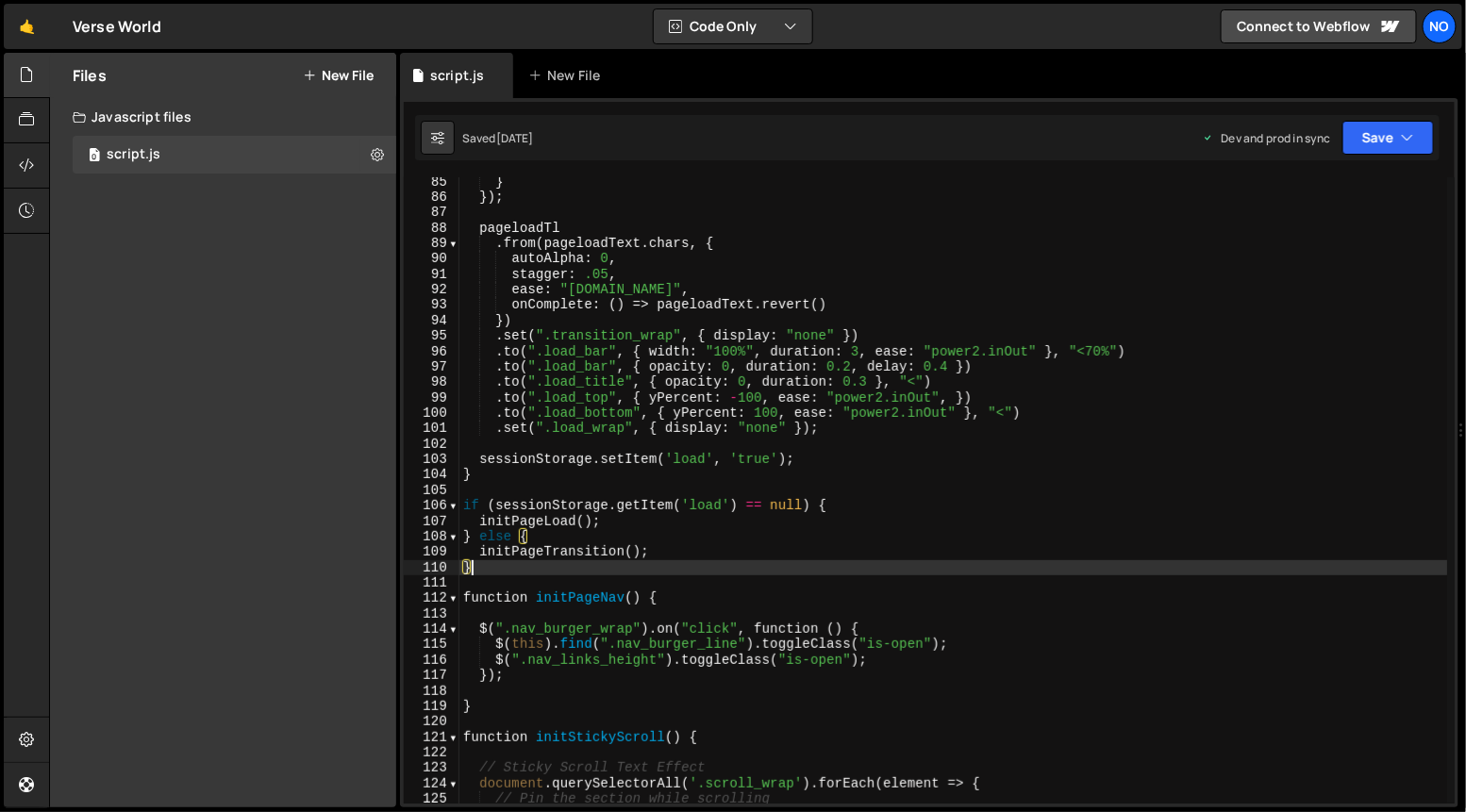
click at [579, 473] on div "} }) ; pageloadTl . from ( pageloadText . chars , { autoAlpha : 0 , stagger : .…" at bounding box center [953, 503] width 989 height 658
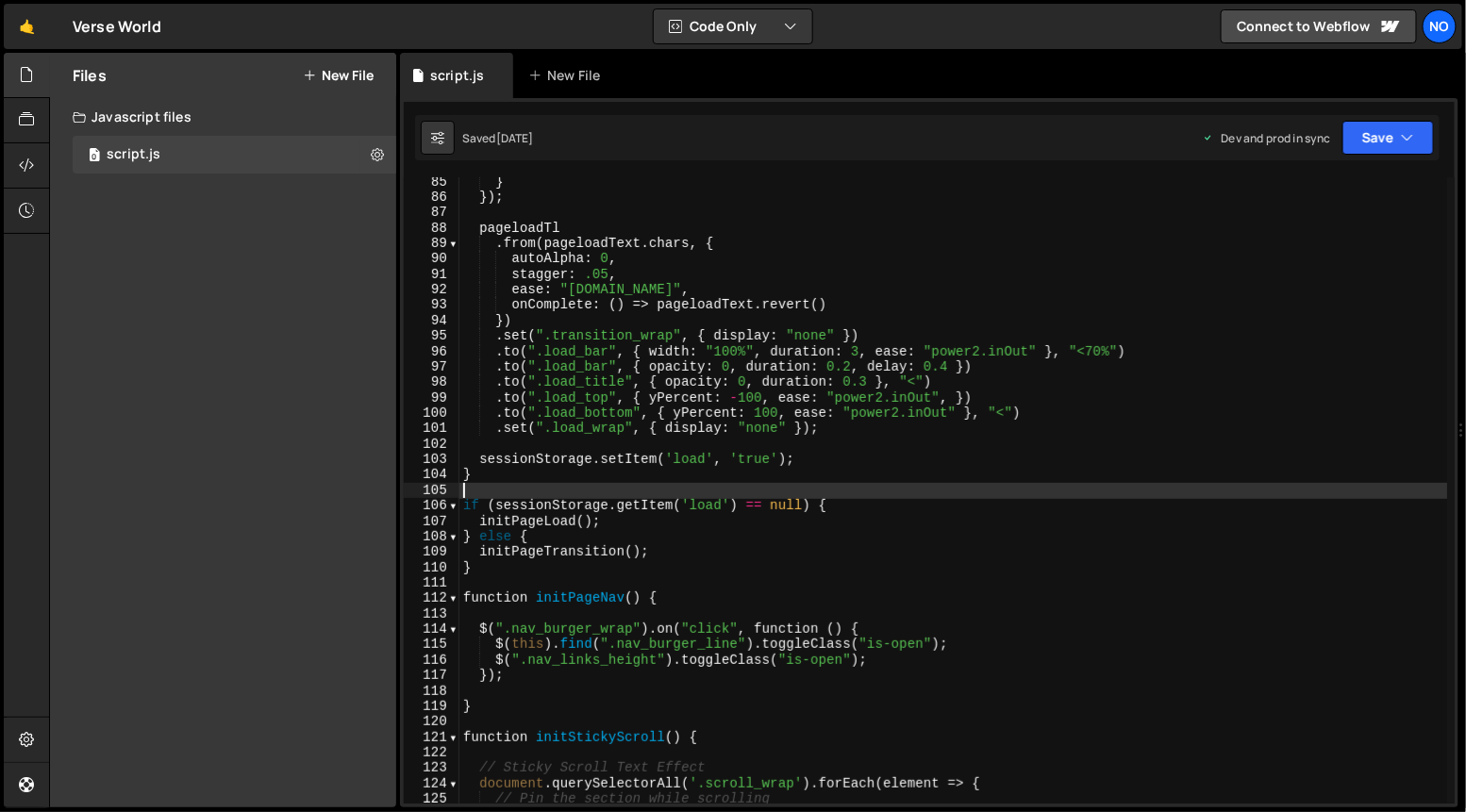
click at [565, 485] on div "} }) ; pageloadTl . from ( pageloadText . chars , { autoAlpha : 0 , stagger : .…" at bounding box center [953, 503] width 989 height 658
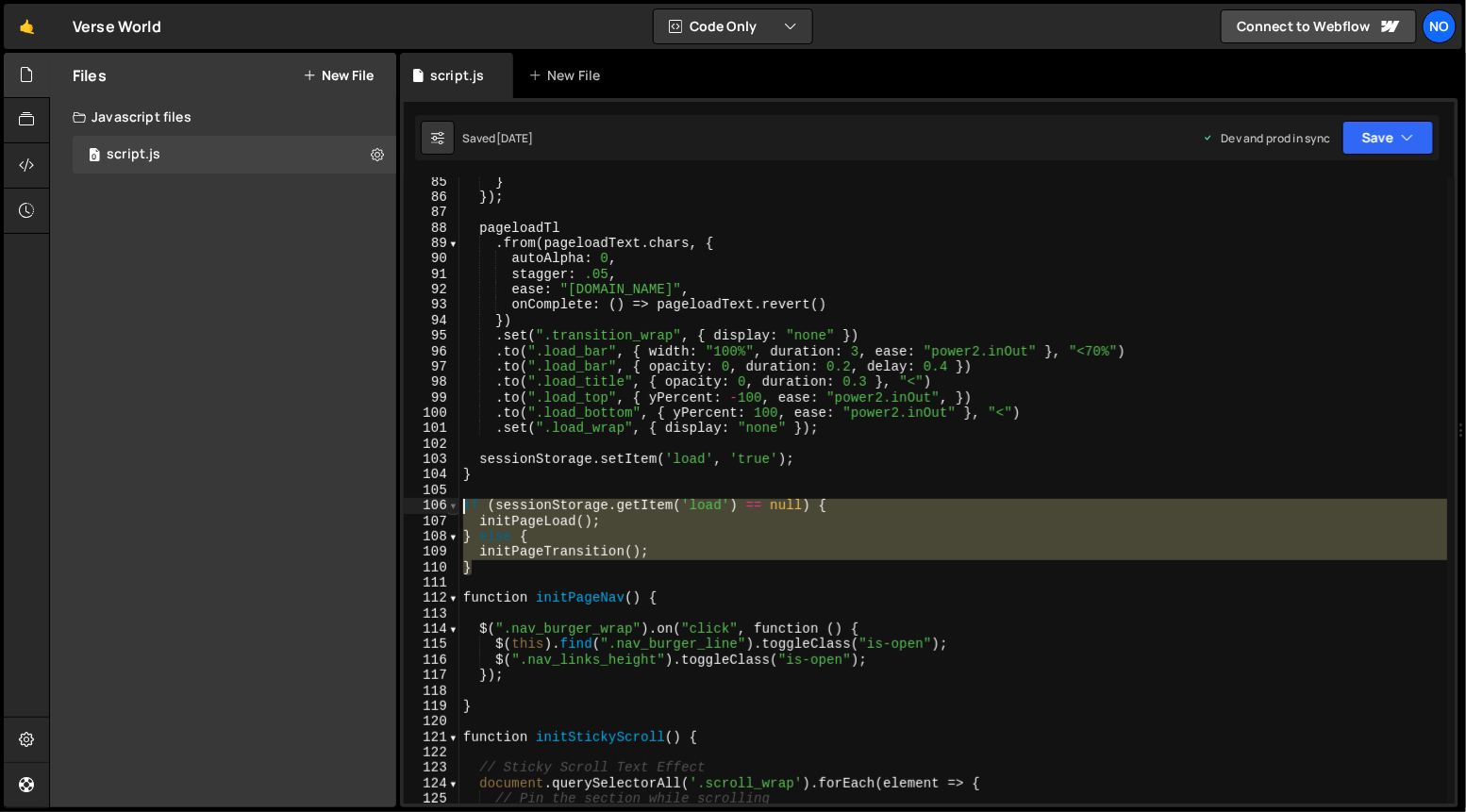
drag, startPoint x: 478, startPoint y: 566, endPoint x: 454, endPoint y: 504, distance: 66.5
click at [454, 504] on div "85 86 87 88 89 90 91 92 93 94 95 96 97 98 99 100 101 102 103 104 105 106 107 10…" at bounding box center [929, 490] width 1051 height 626
click at [480, 457] on div "} }) ; pageloadTl . from ( pageloadText . chars , { autoAlpha : 0 , stagger : .…" at bounding box center [953, 503] width 989 height 658
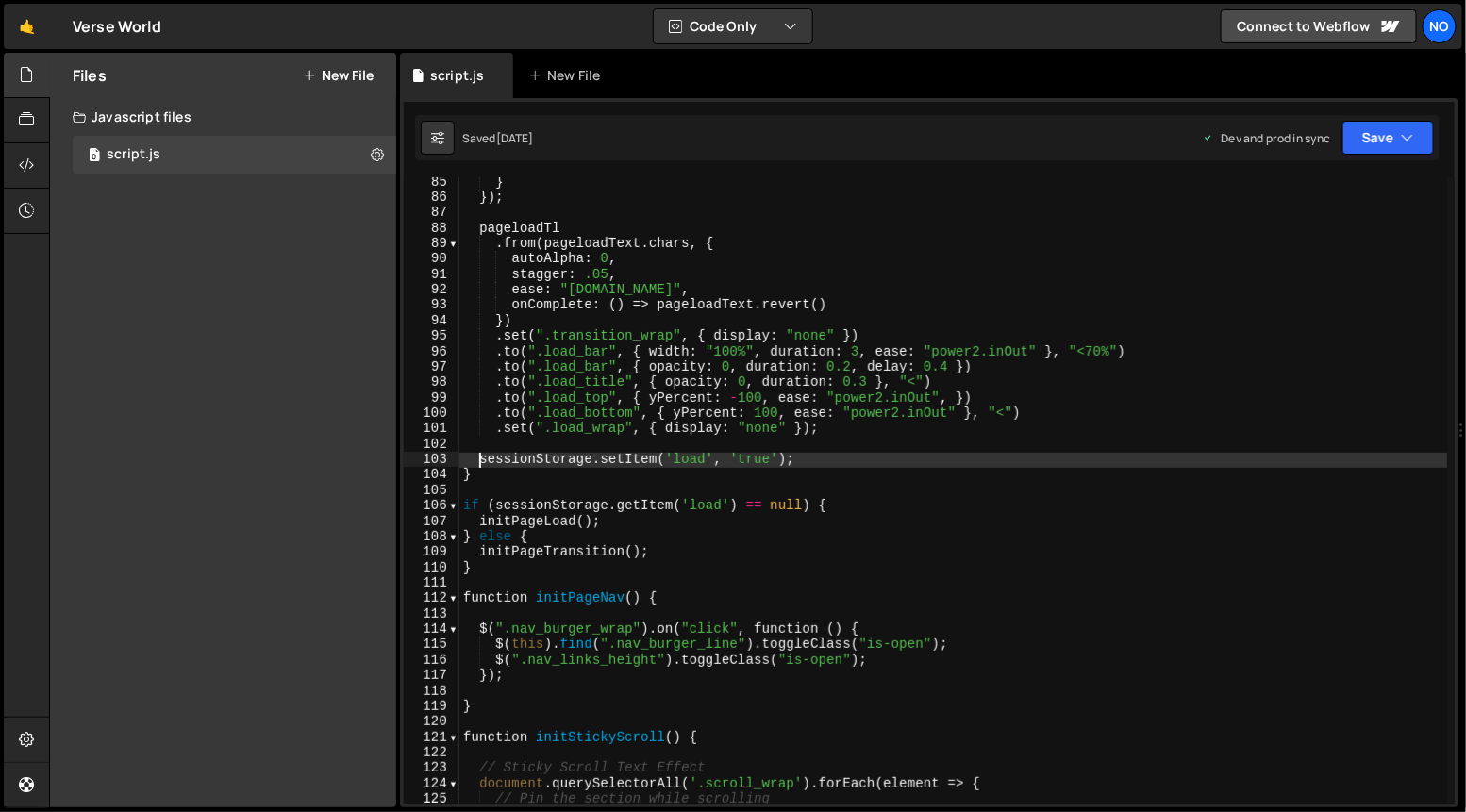
click at [796, 462] on div "} }) ; pageloadTl . from ( pageloadText . chars , { autoAlpha : 0 , stagger : .…" at bounding box center [953, 503] width 989 height 658
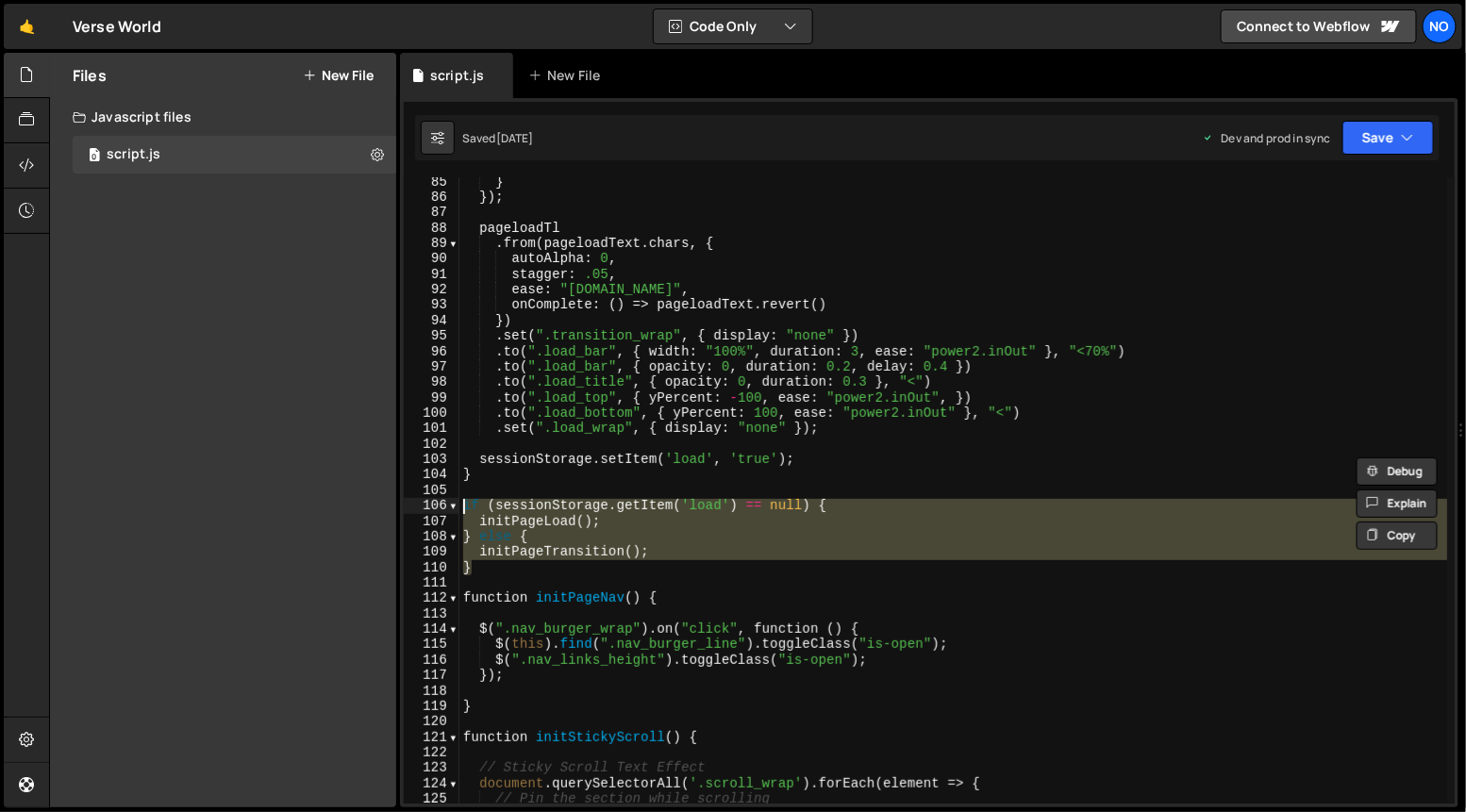
drag, startPoint x: 470, startPoint y: 569, endPoint x: 461, endPoint y: 504, distance: 65.6
click at [461, 505] on div "} }) ; pageloadTl . from ( pageloadText . chars , { autoAlpha : 0 , stagger : .…" at bounding box center [953, 503] width 989 height 658
click at [510, 564] on div "} }) ; pageloadTl . from ( pageloadText . chars , { autoAlpha : 0 , stagger : .…" at bounding box center [953, 490] width 988 height 626
type textarea "}"
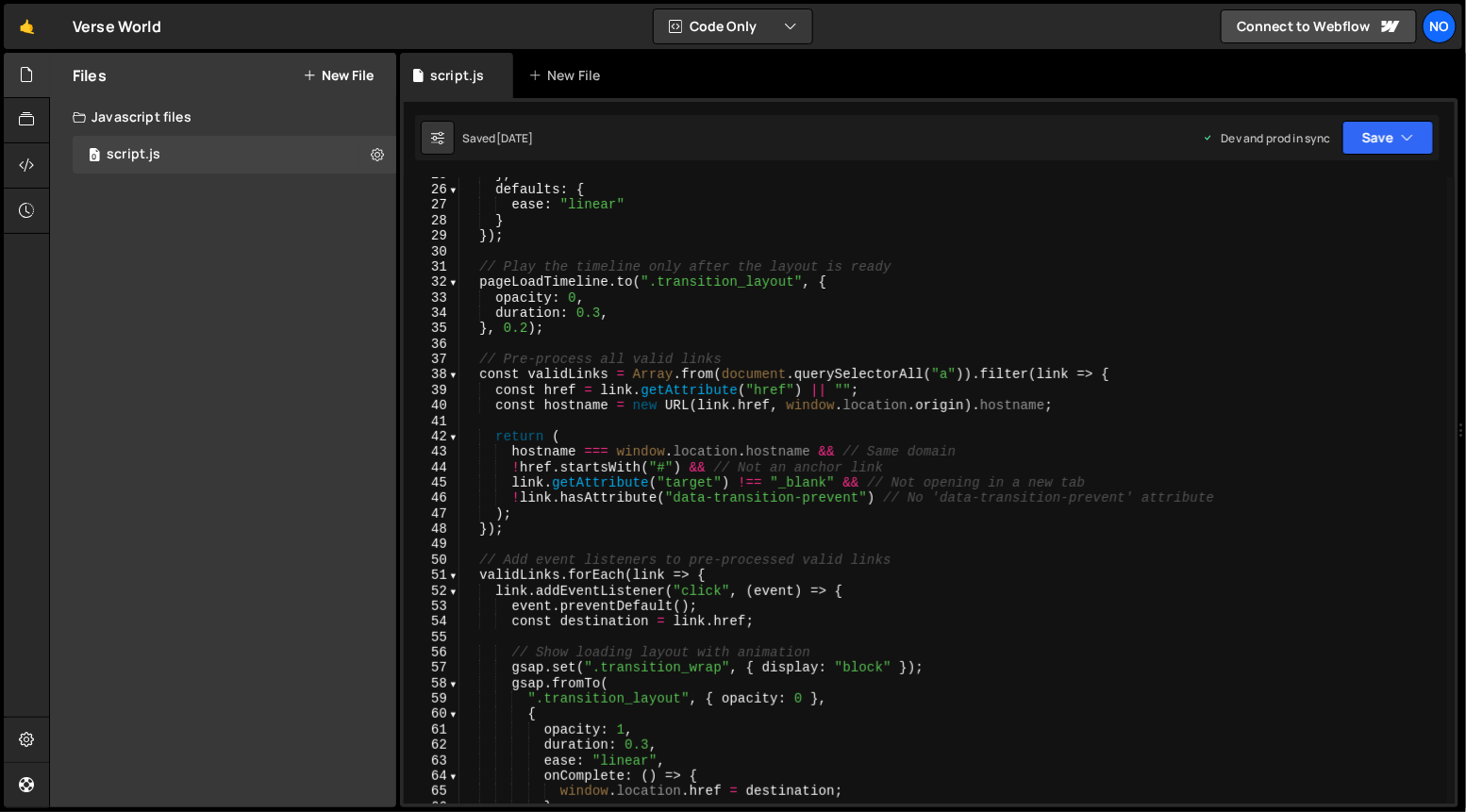
scroll to position [0, 0]
